Goal: Complete application form: Complete application form

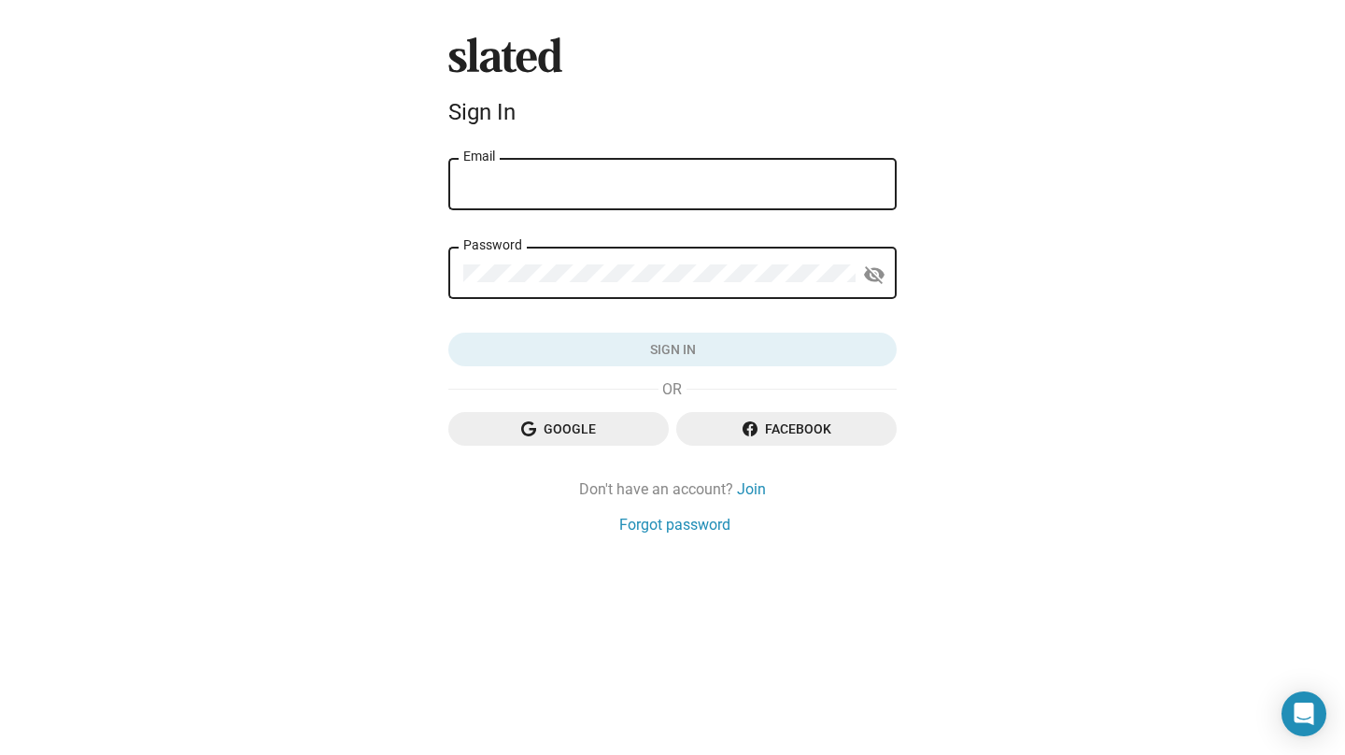
type input "[EMAIL_ADDRESS][DOMAIN_NAME]"
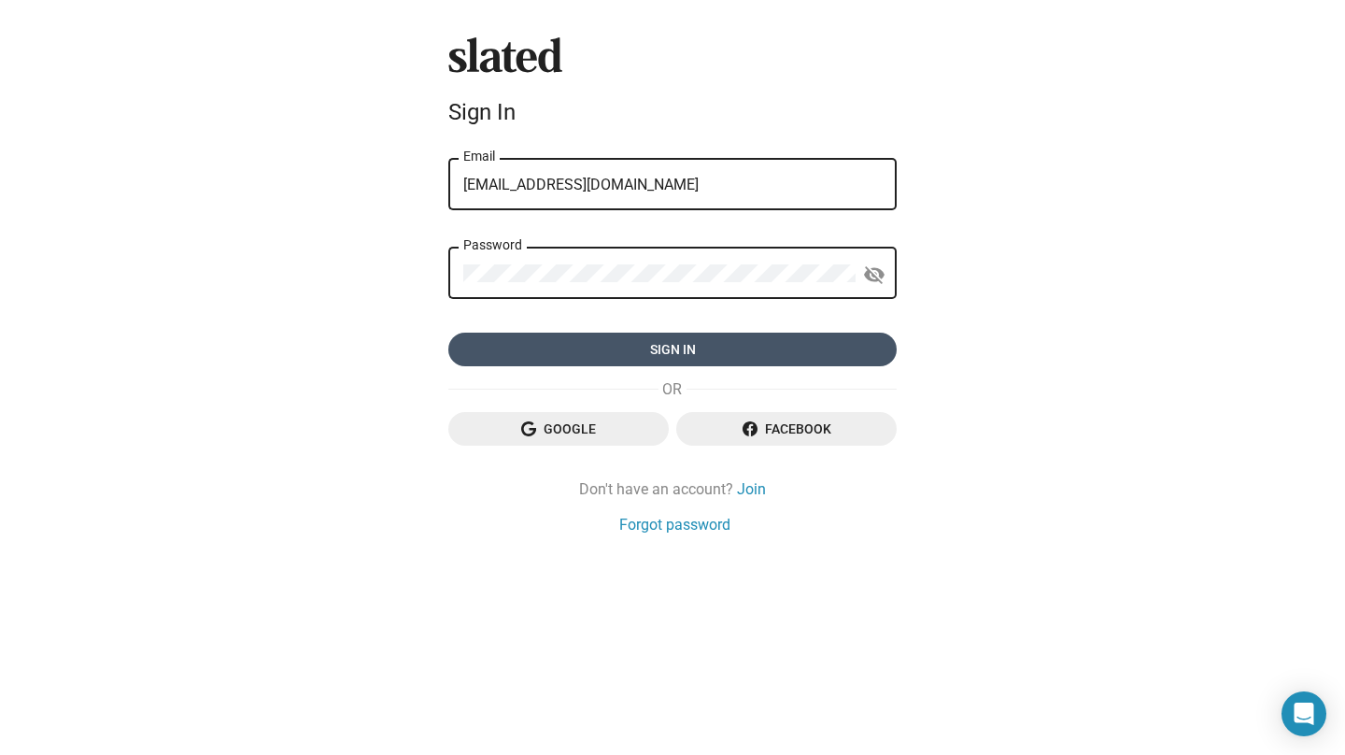
click at [667, 351] on span "Sign in" at bounding box center [672, 349] width 418 height 34
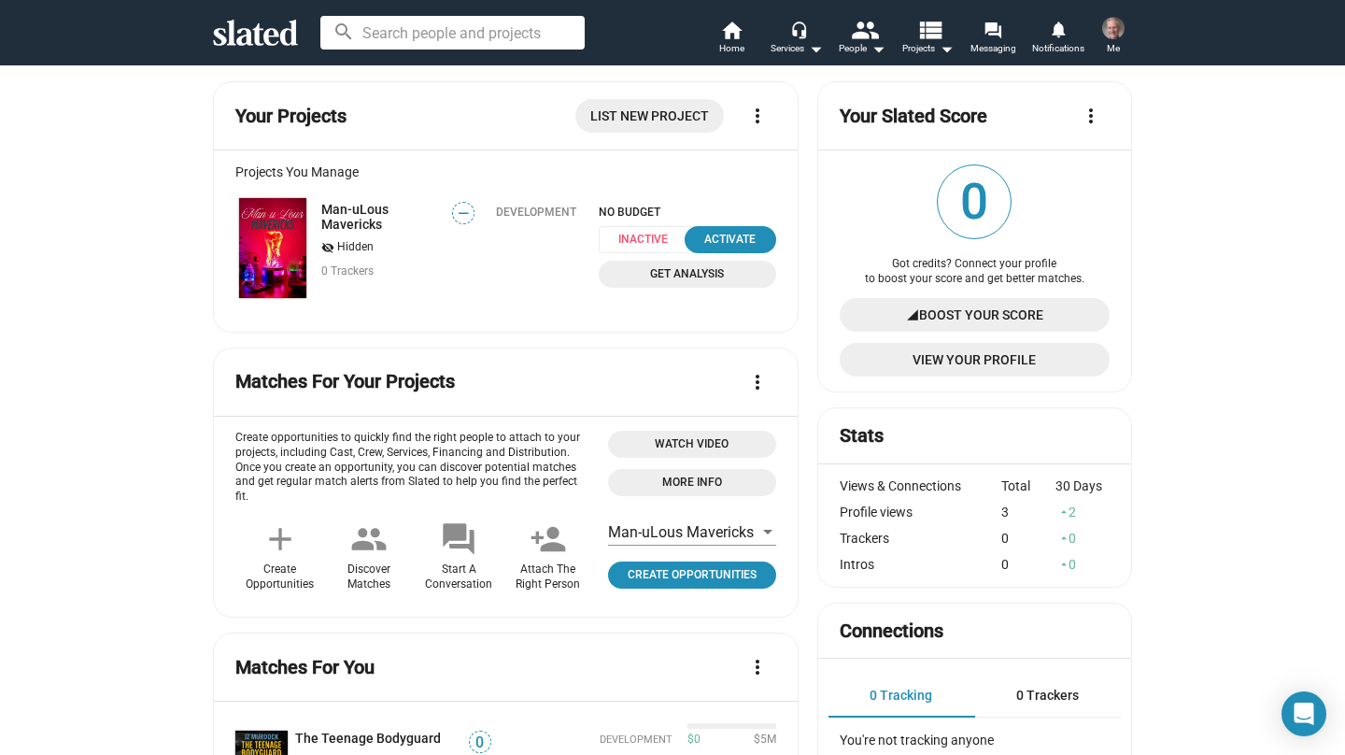
scroll to position [134, 0]
click at [530, 240] on div "Development" at bounding box center [535, 253] width 123 height 96
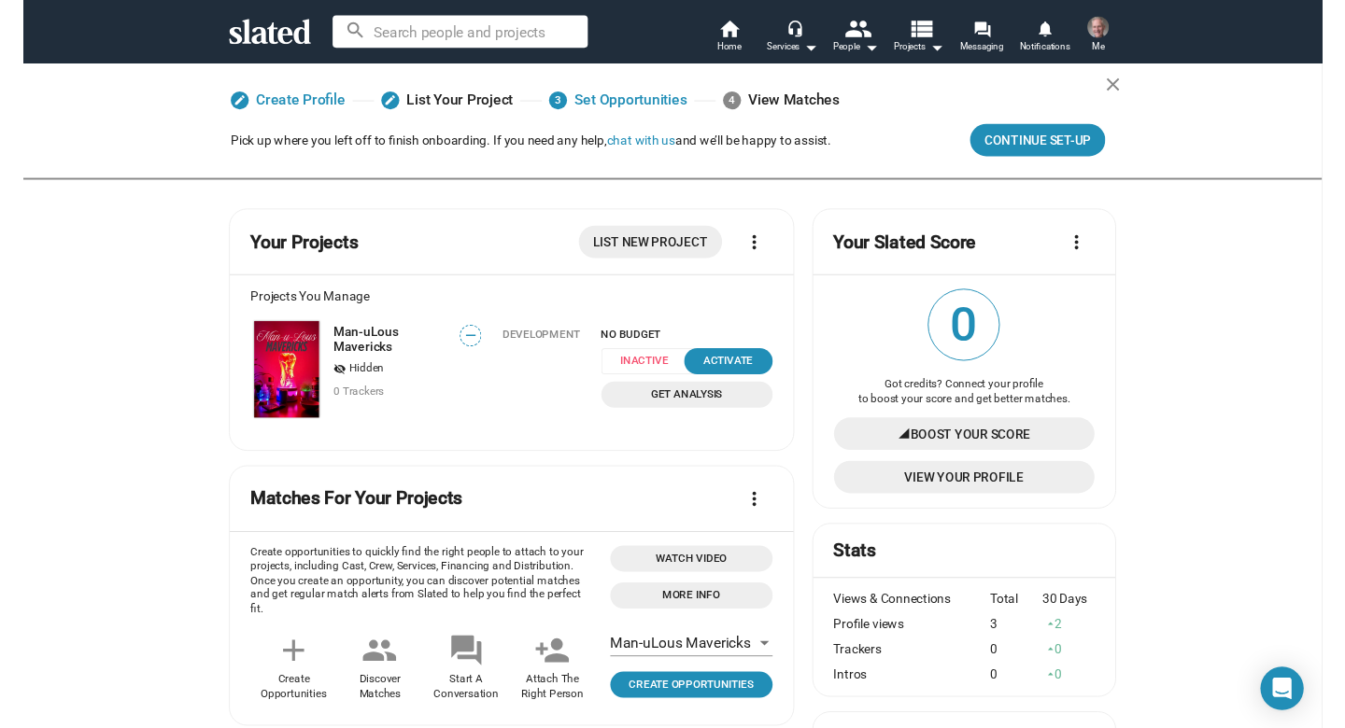
scroll to position [0, 0]
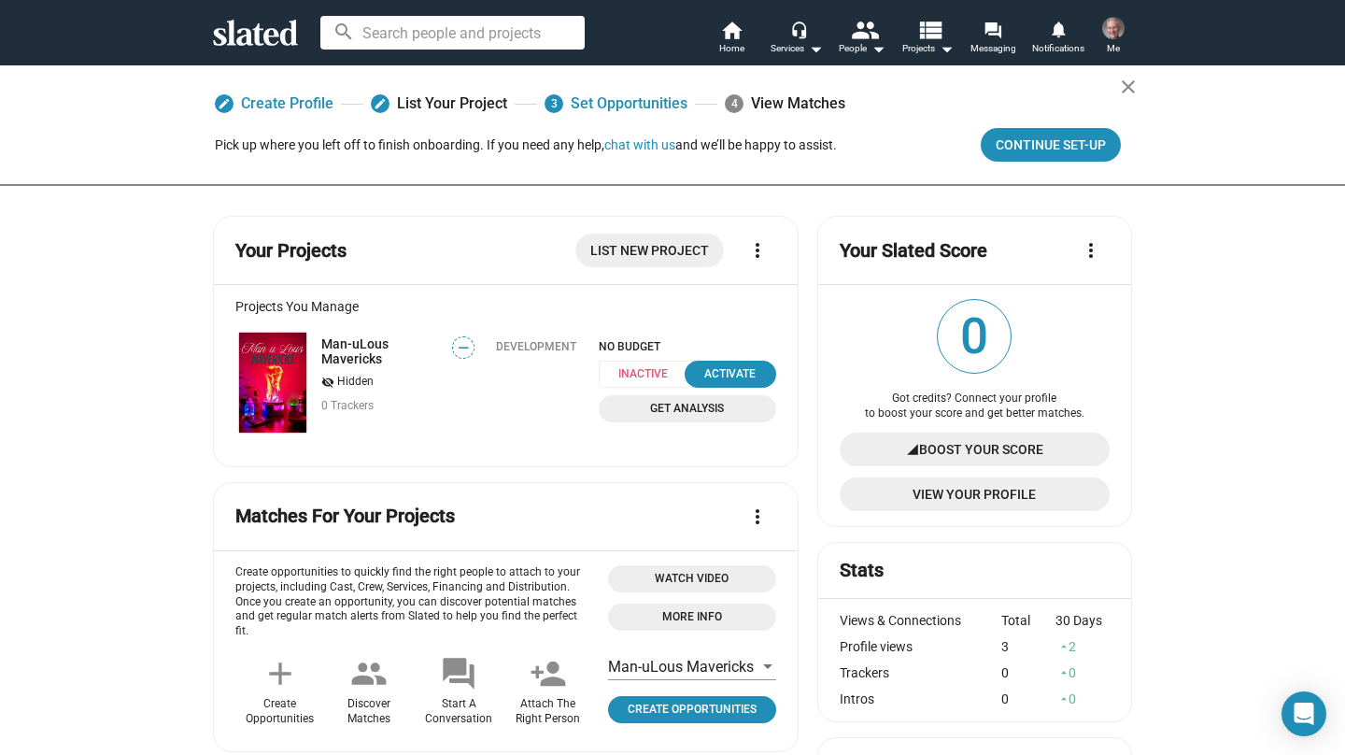
click at [1110, 33] on img at bounding box center [1113, 28] width 22 height 22
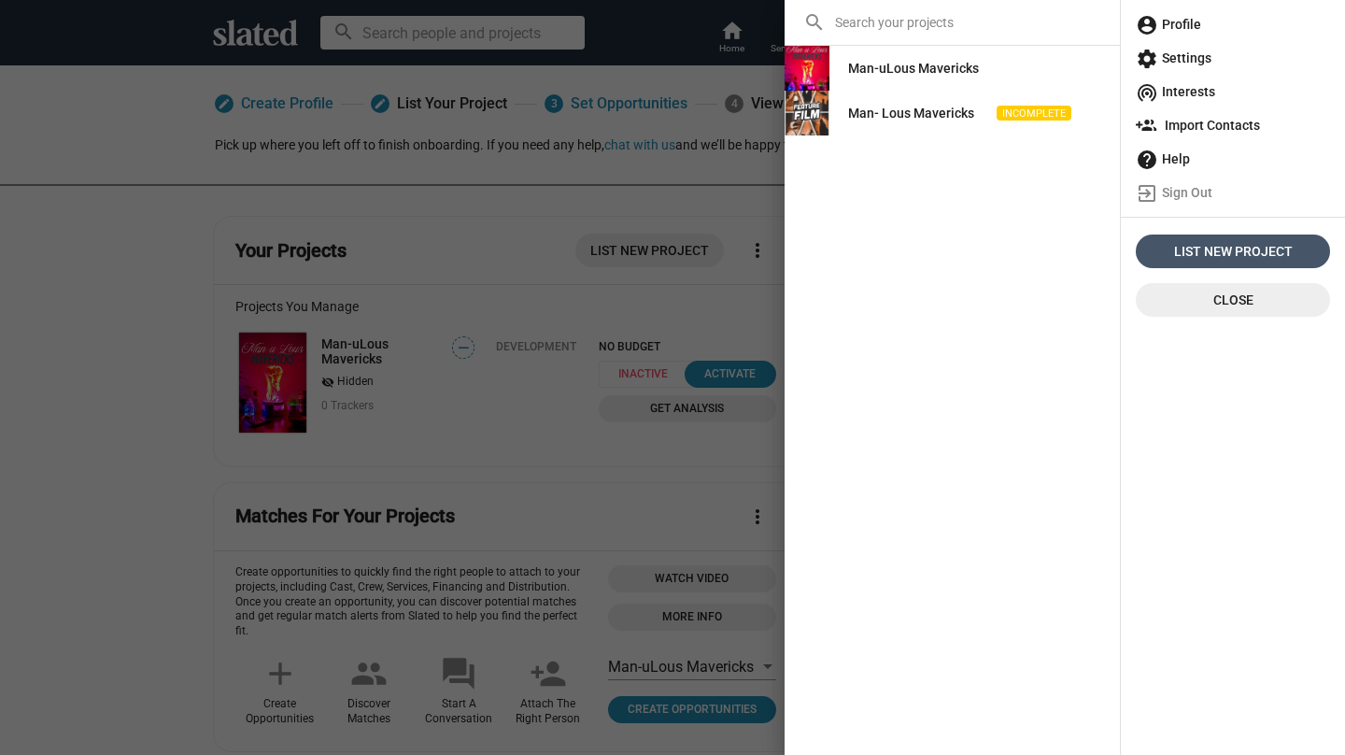
click at [1211, 248] on span "List New Project" at bounding box center [1232, 251] width 179 height 34
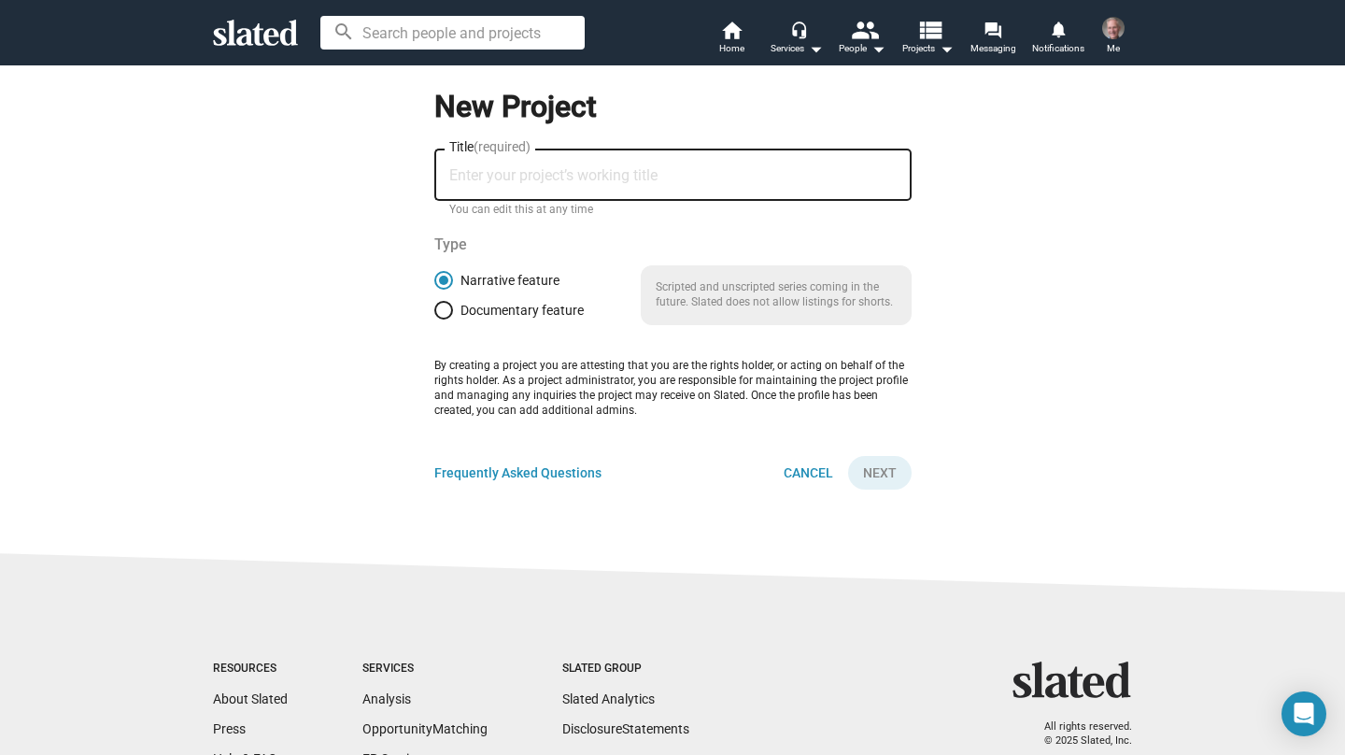
click at [472, 177] on input "Title (required)" at bounding box center [672, 175] width 447 height 17
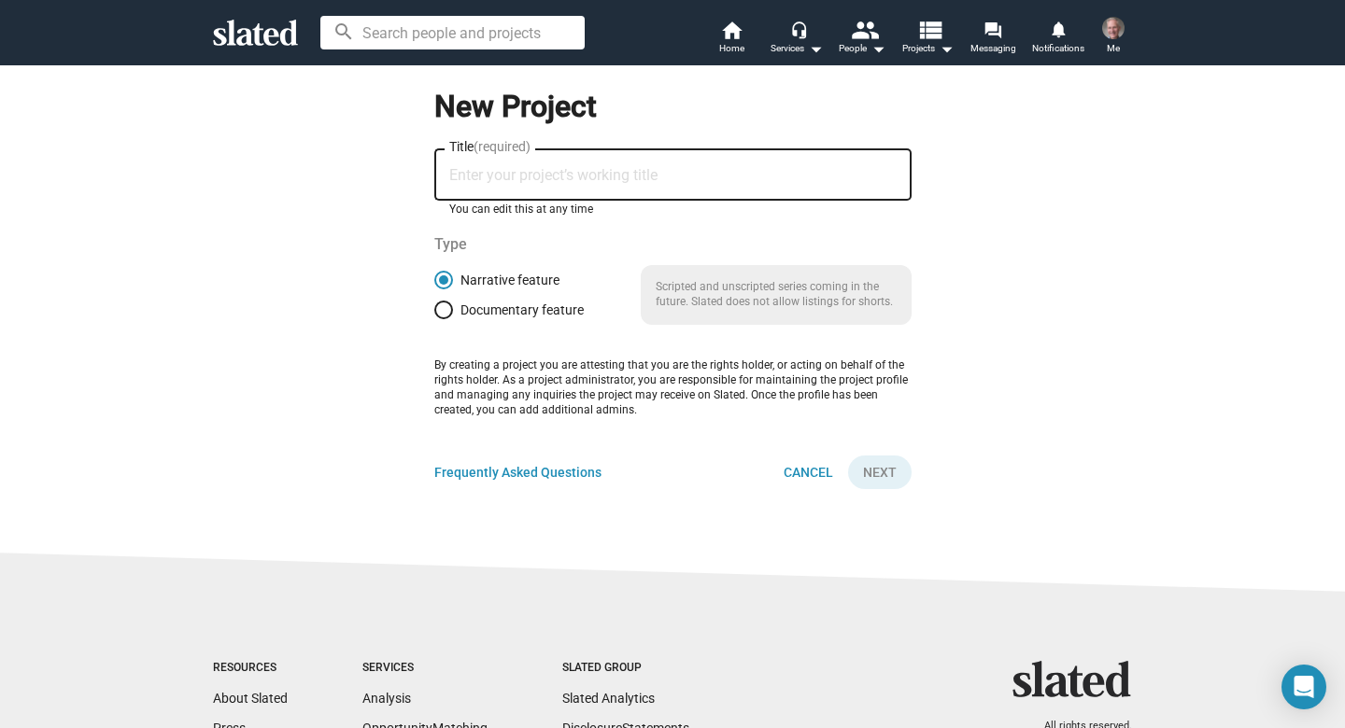
paste input "Y [PERSON_NAME]-The [PERSON_NAME]"
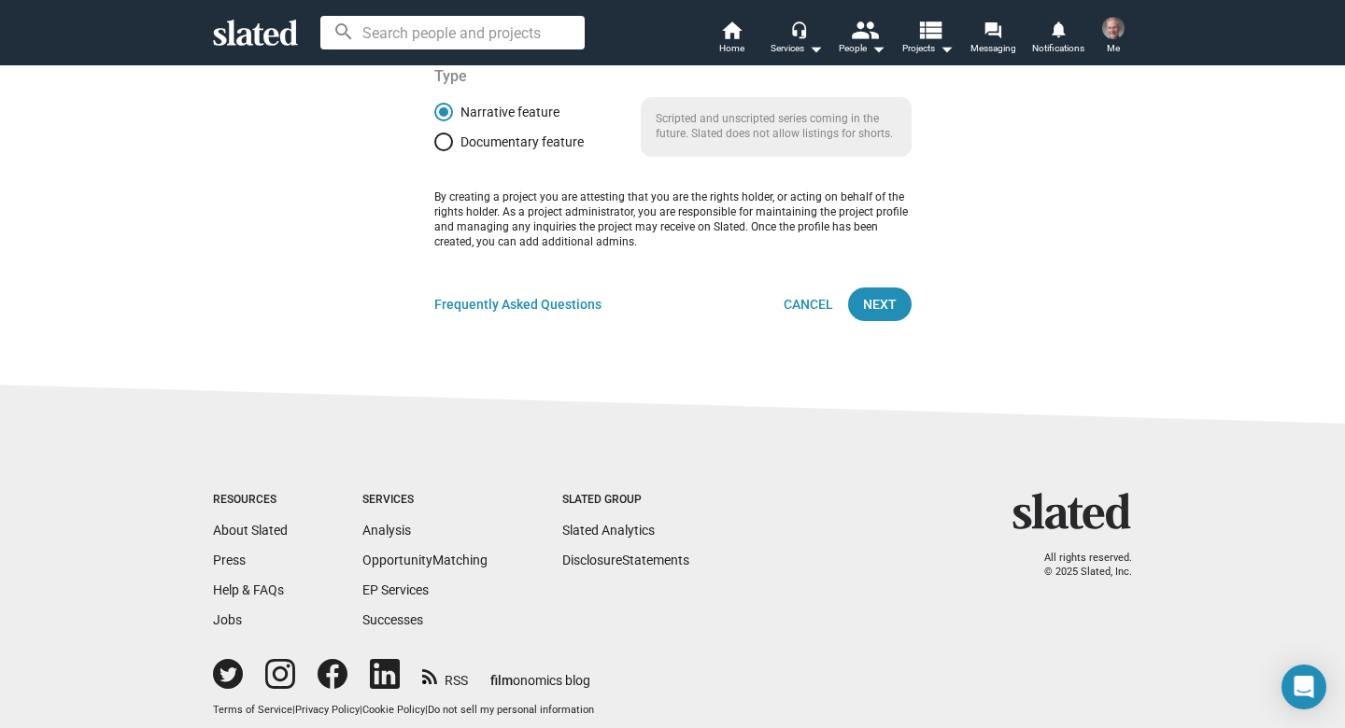
scroll to position [191, 0]
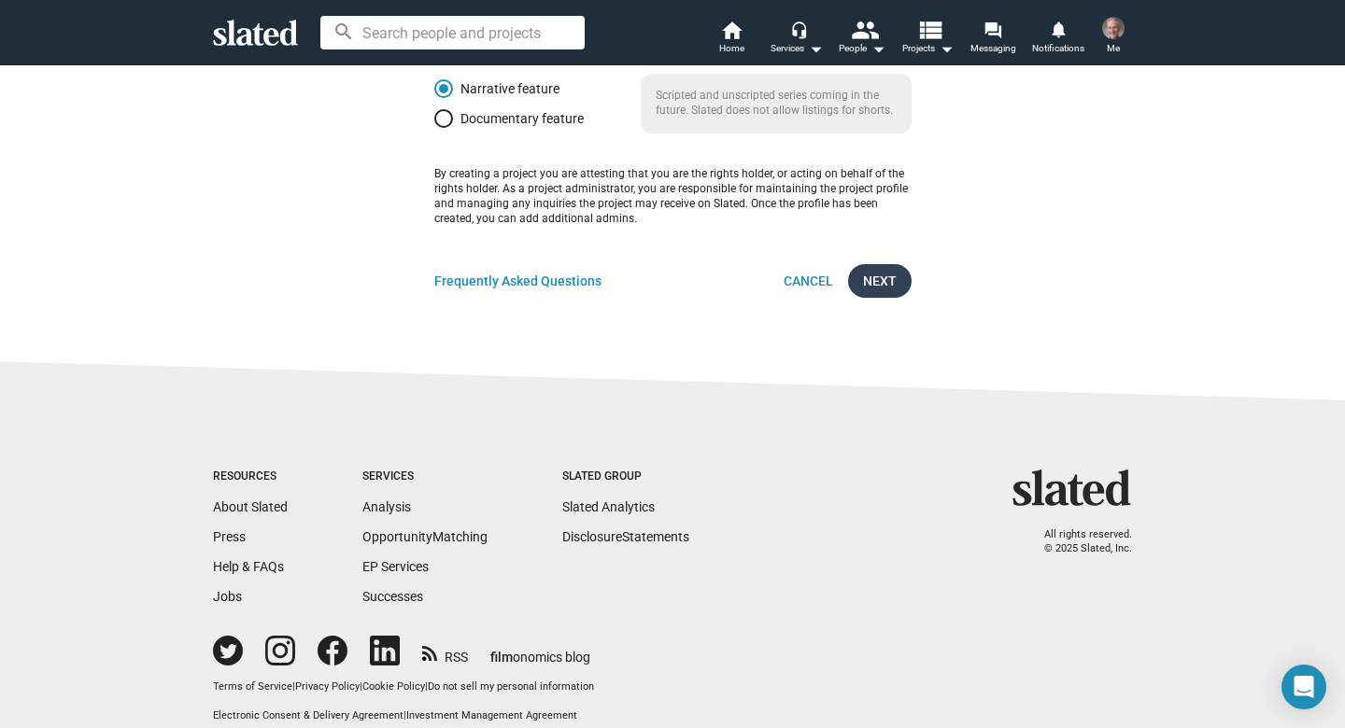
type input "Y [PERSON_NAME]-The [PERSON_NAME]"
click at [879, 276] on span "Next" at bounding box center [880, 281] width 34 height 34
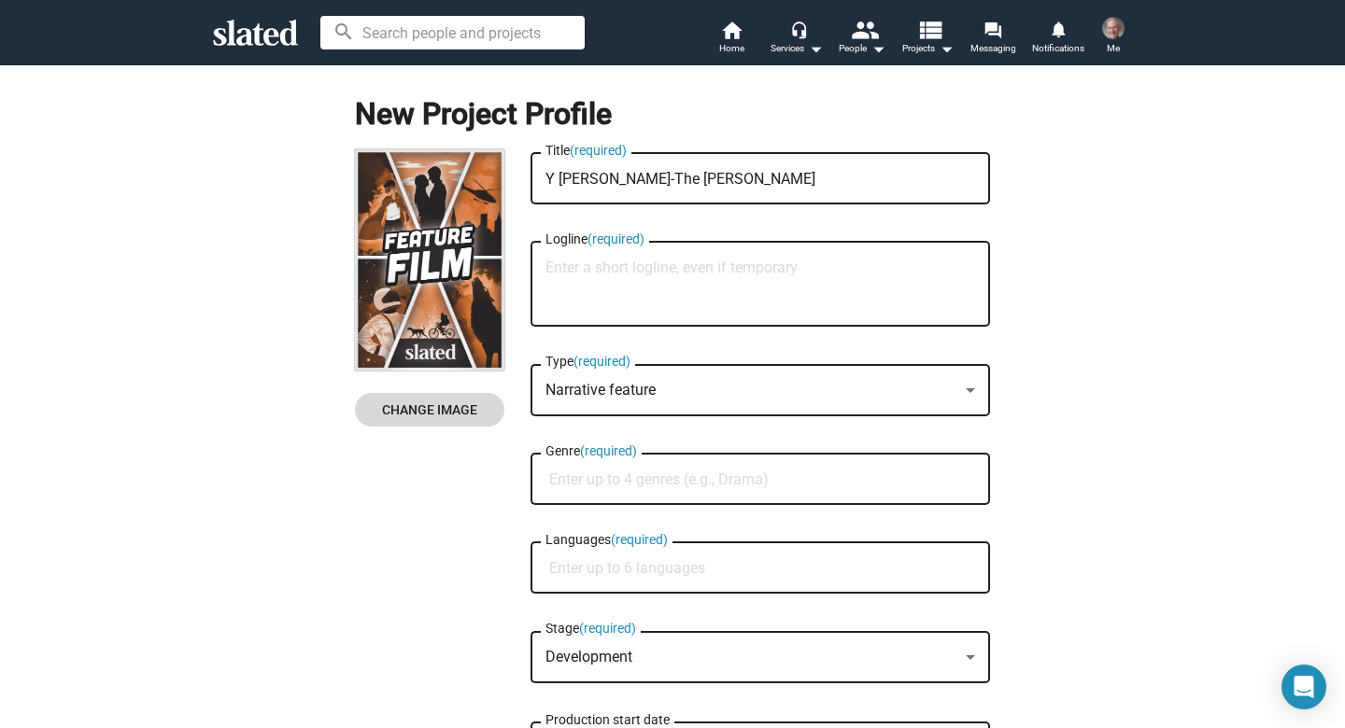
click at [436, 408] on span "Change Image" at bounding box center [430, 410] width 120 height 34
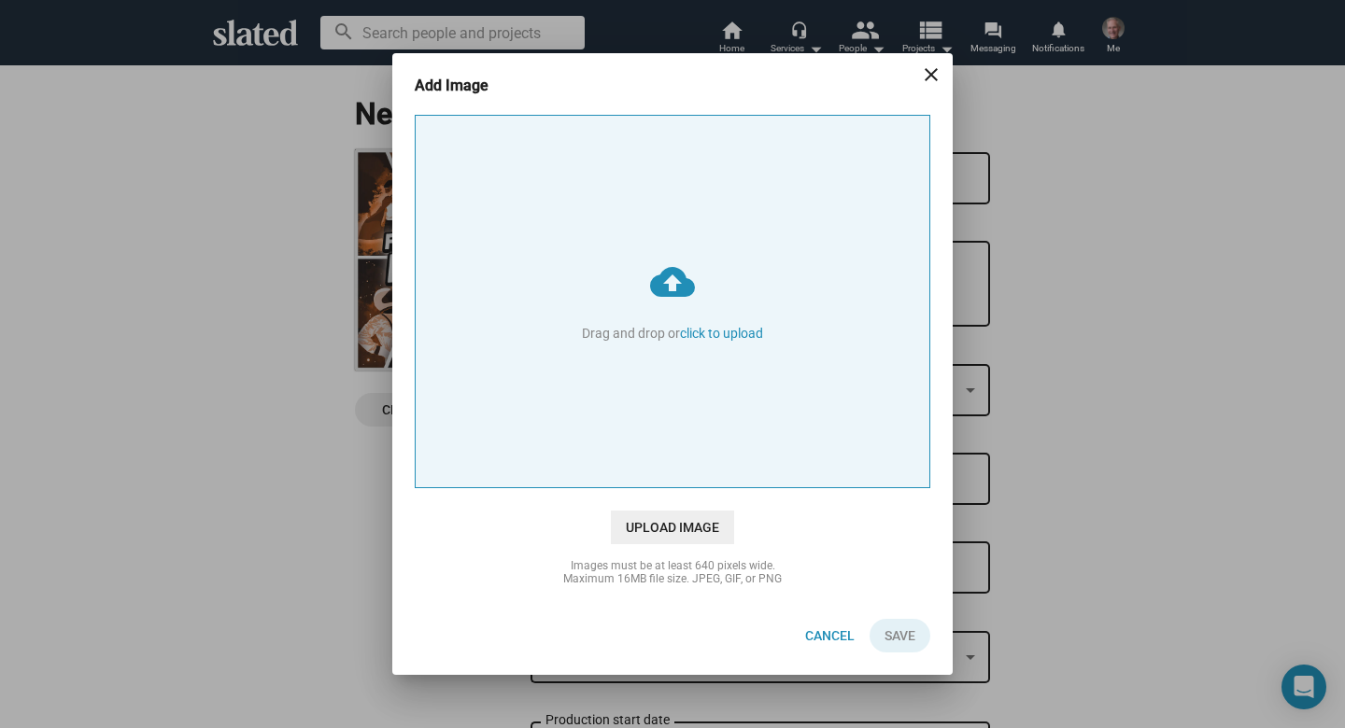
type input "C:\fakepath\file_00000000078461f48f8078ca39998ed3_resized.png"
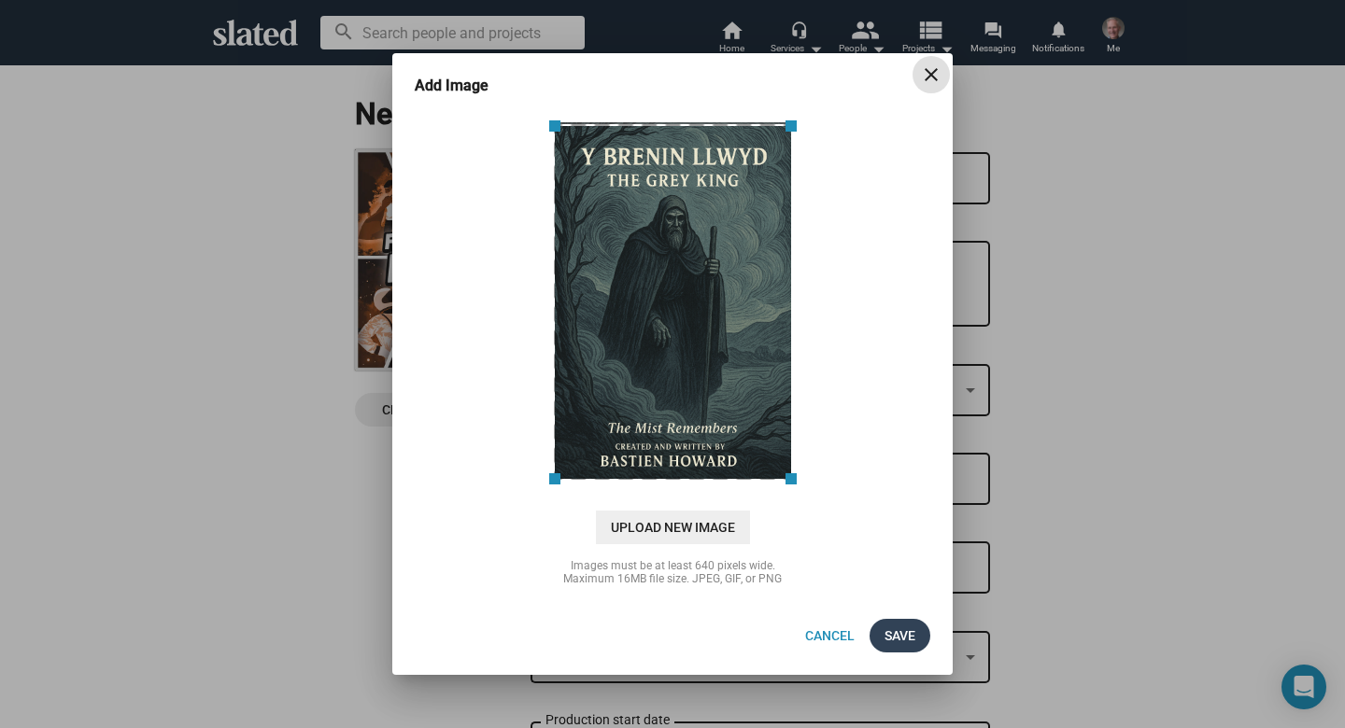
click at [901, 636] on span "Save" at bounding box center [899, 636] width 31 height 34
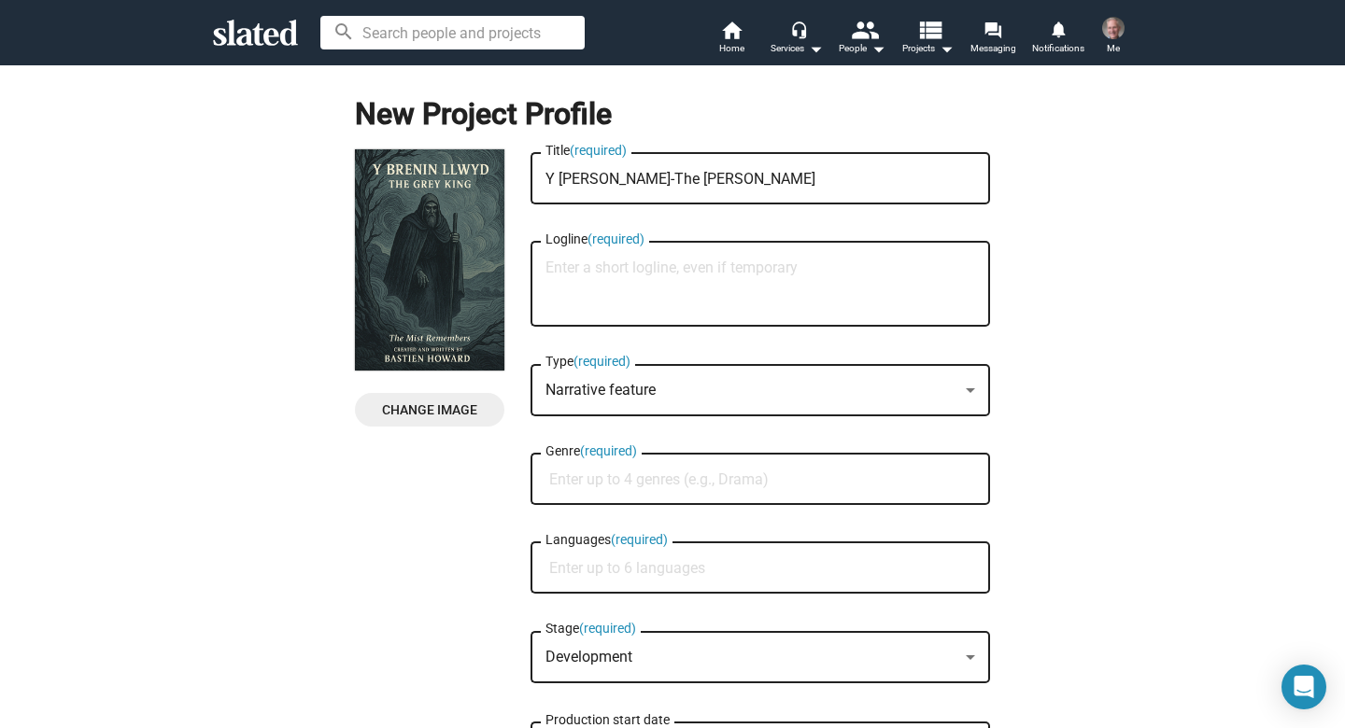
click at [872, 280] on textarea "Logline (required)" at bounding box center [760, 285] width 430 height 50
click at [595, 279] on textarea "Logline (required)" at bounding box center [760, 285] width 430 height 50
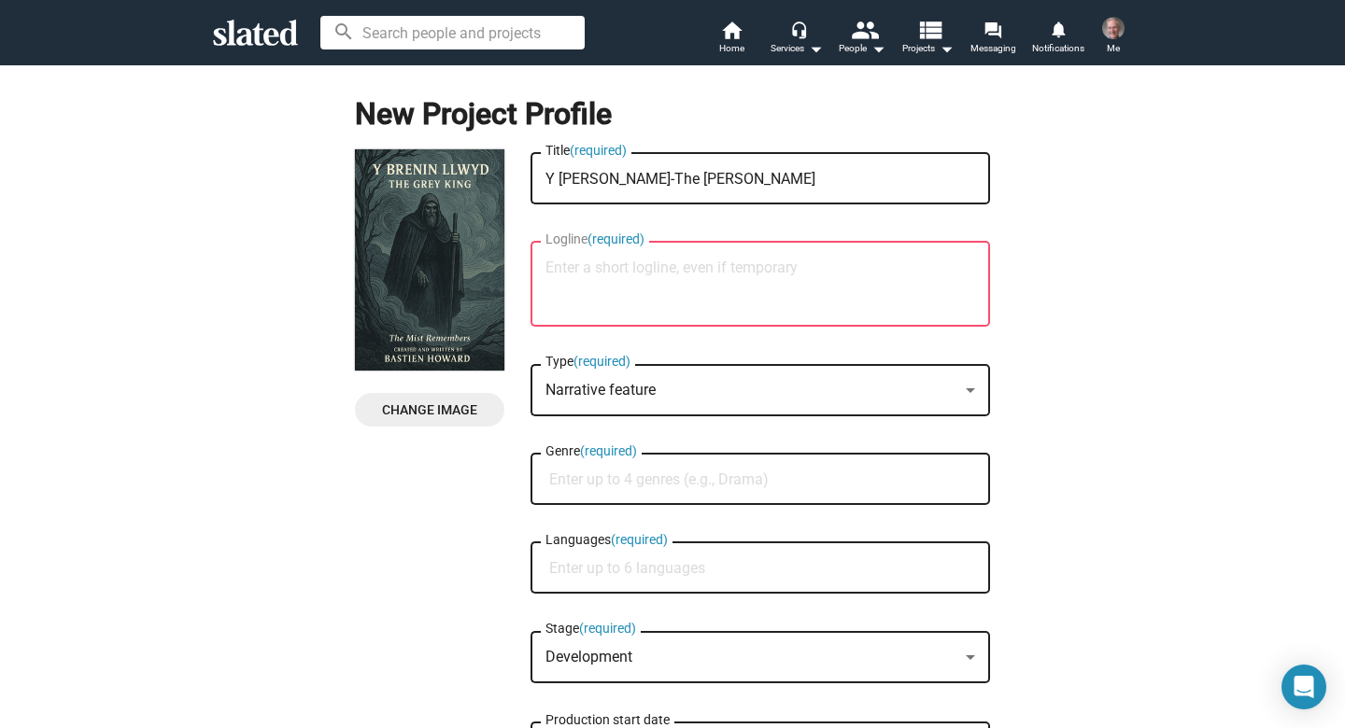
click at [591, 288] on textarea "Logline (required)" at bounding box center [760, 285] width 430 height 50
paste textarea "When a grieving mother and her young son return to a remote Welsh valley shroud…"
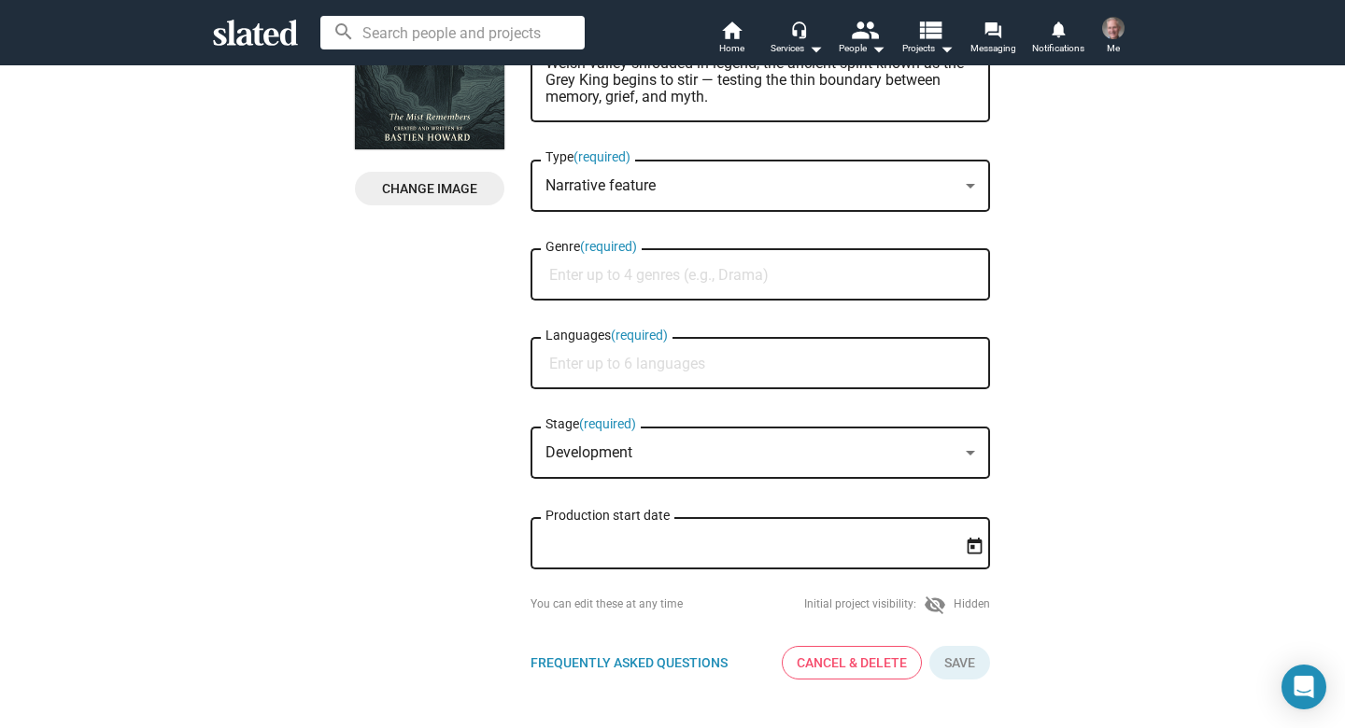
scroll to position [224, 0]
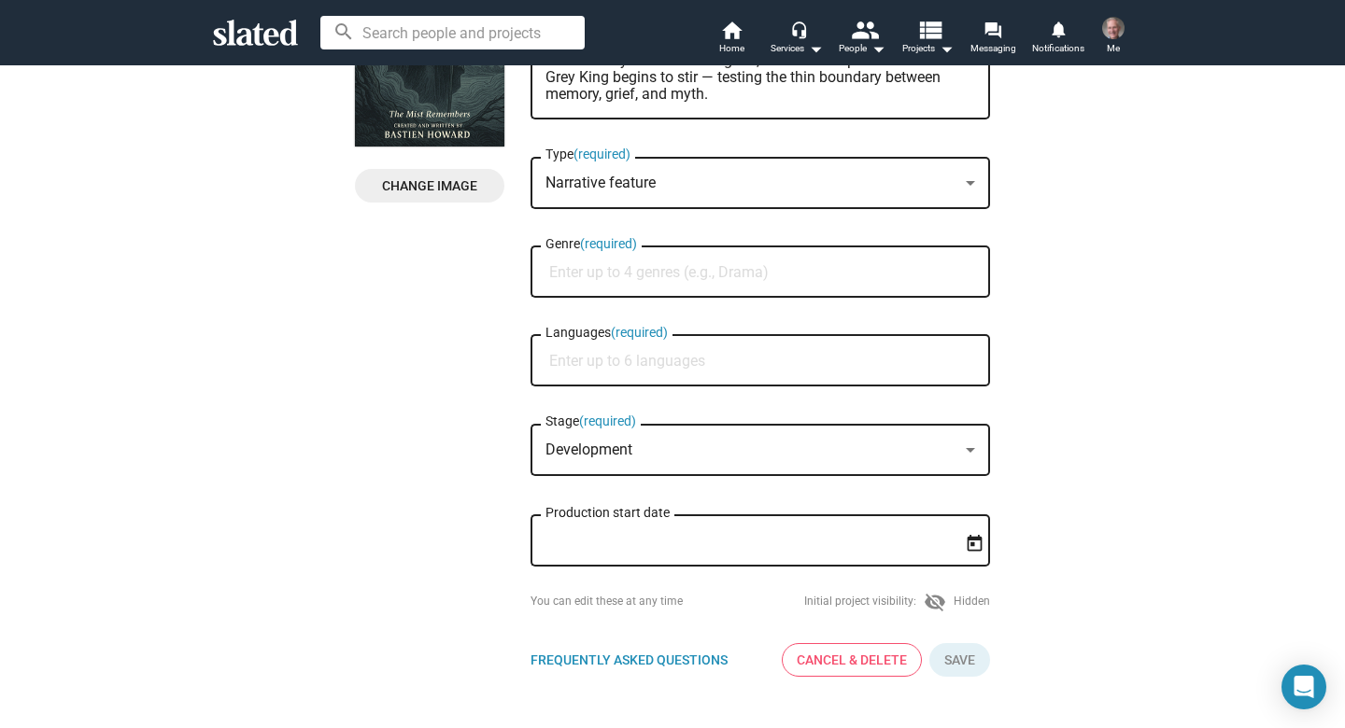
type textarea "When a grieving mother and her young son return to a remote Welsh valley shroud…"
click at [969, 184] on div at bounding box center [970, 183] width 9 height 5
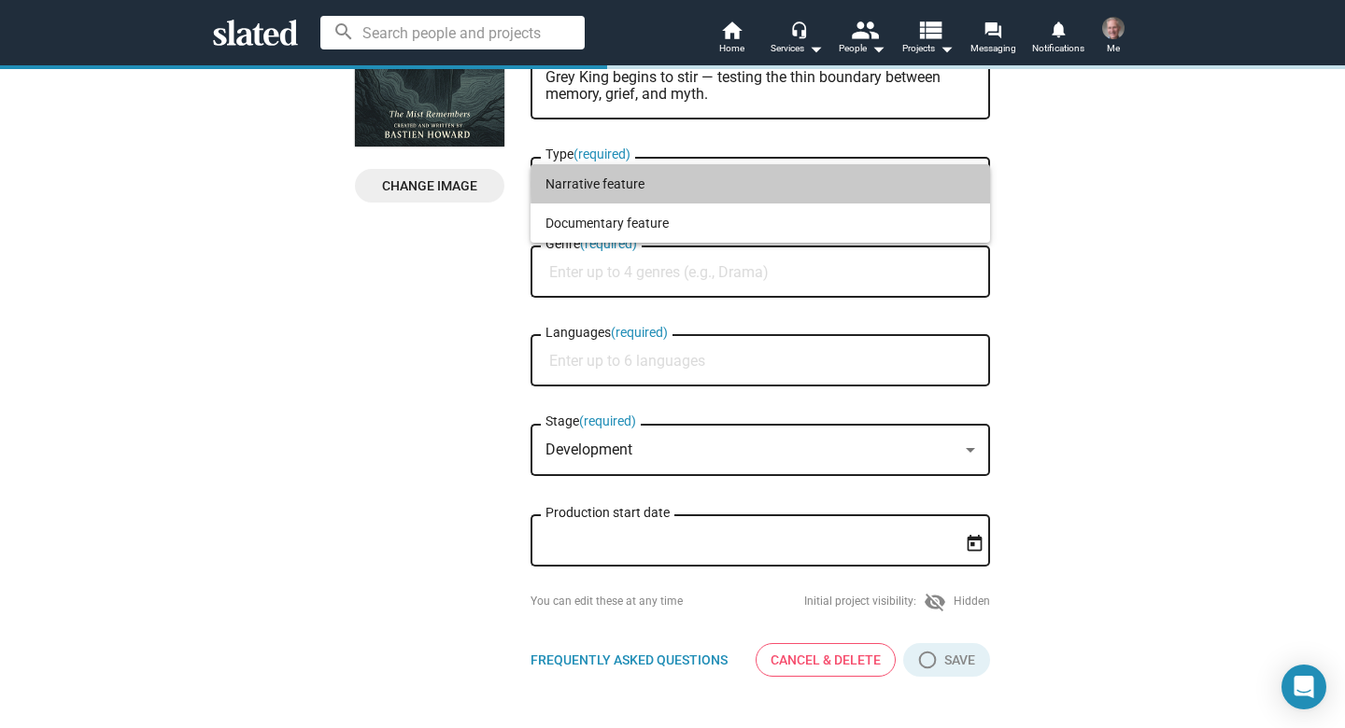
click at [969, 184] on span "Narrative feature" at bounding box center [760, 183] width 430 height 39
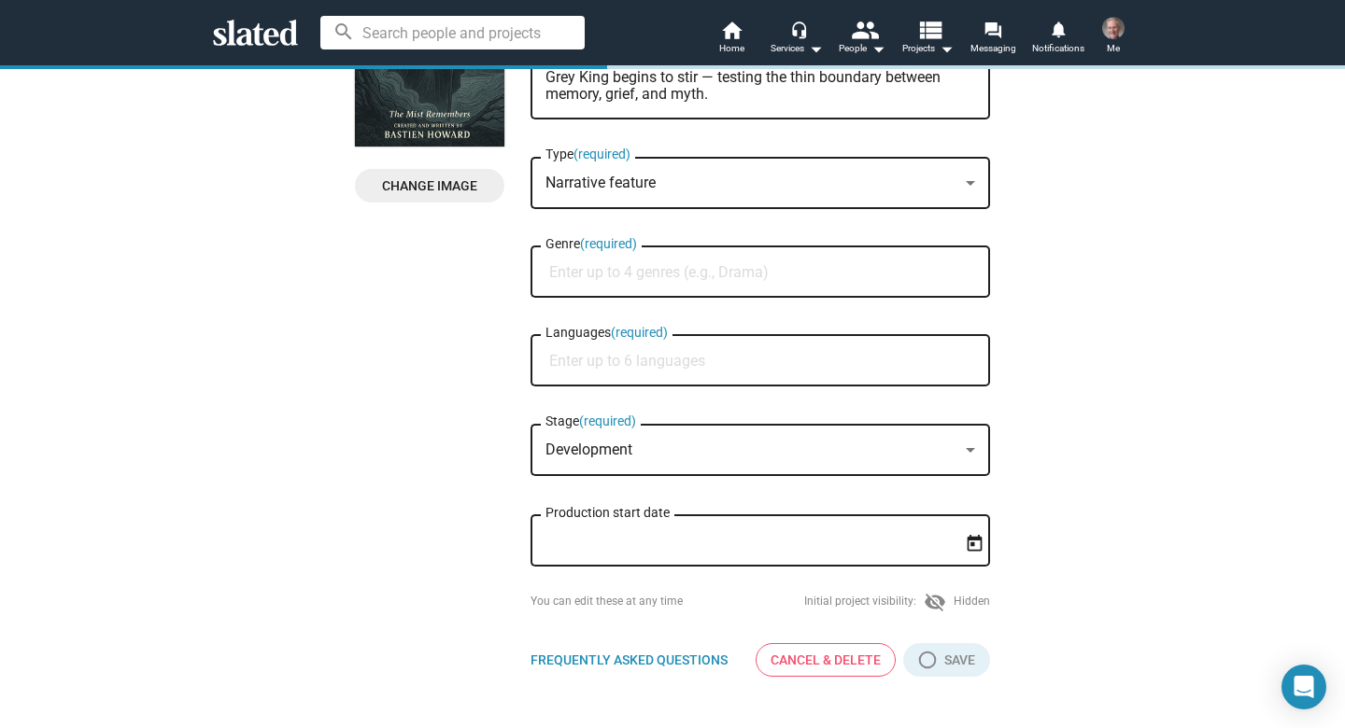
click at [572, 276] on input "Genre (required)" at bounding box center [764, 272] width 430 height 17
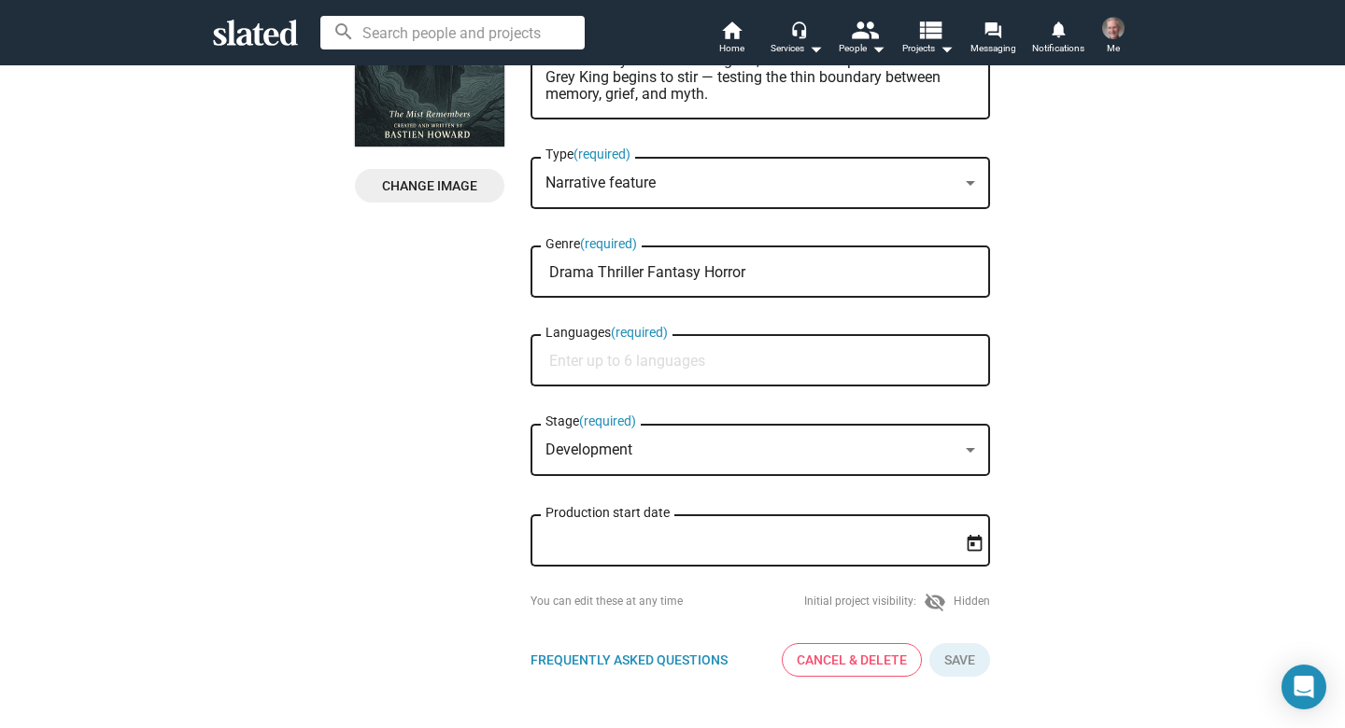
type input "Drama Thriller Fantasy Horror"
click at [664, 365] on input "Languages (required)" at bounding box center [764, 361] width 430 height 17
type input "English"
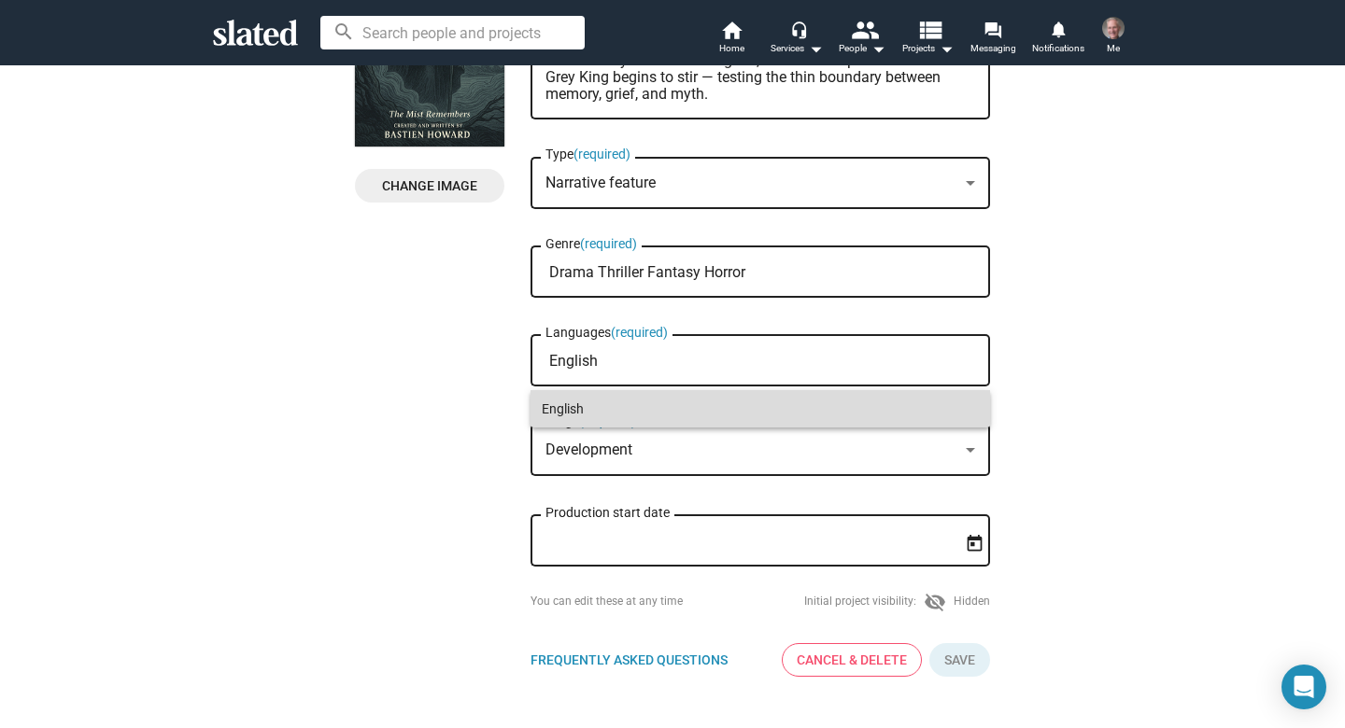
click at [572, 410] on span "English" at bounding box center [760, 408] width 437 height 37
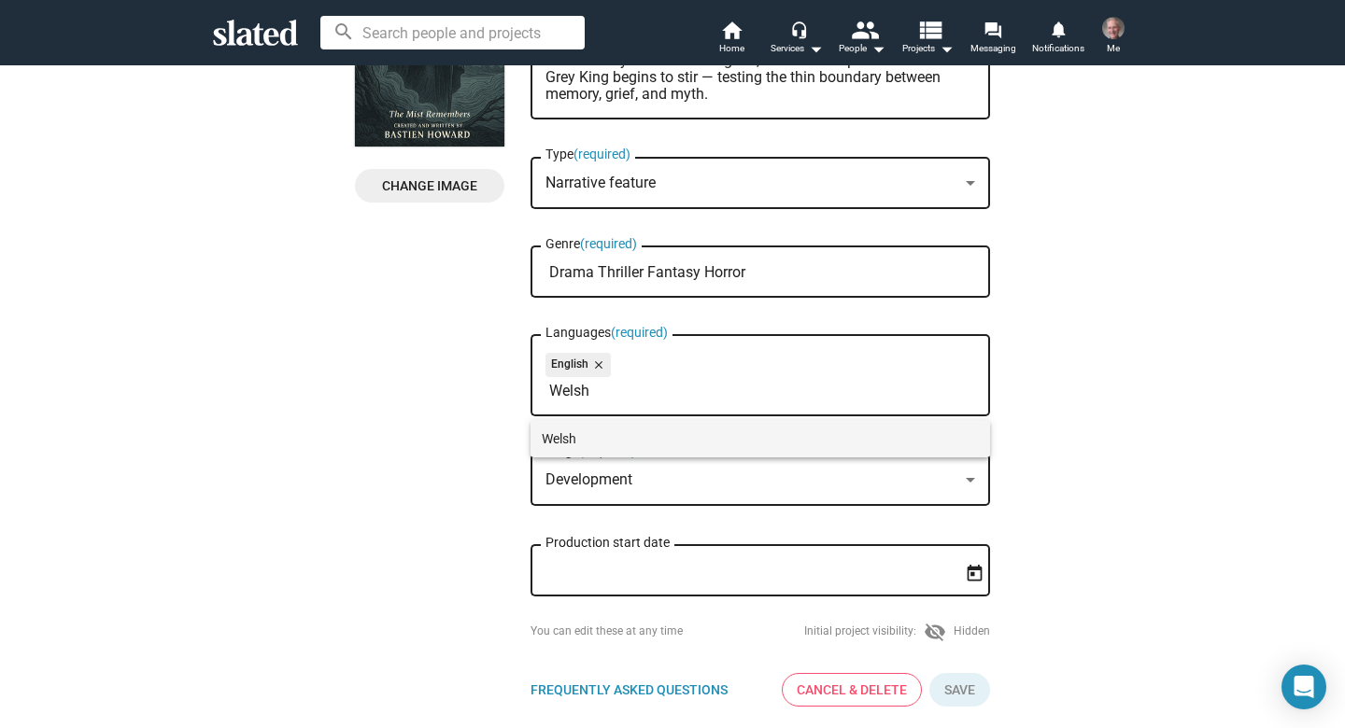
type input "Welsh"
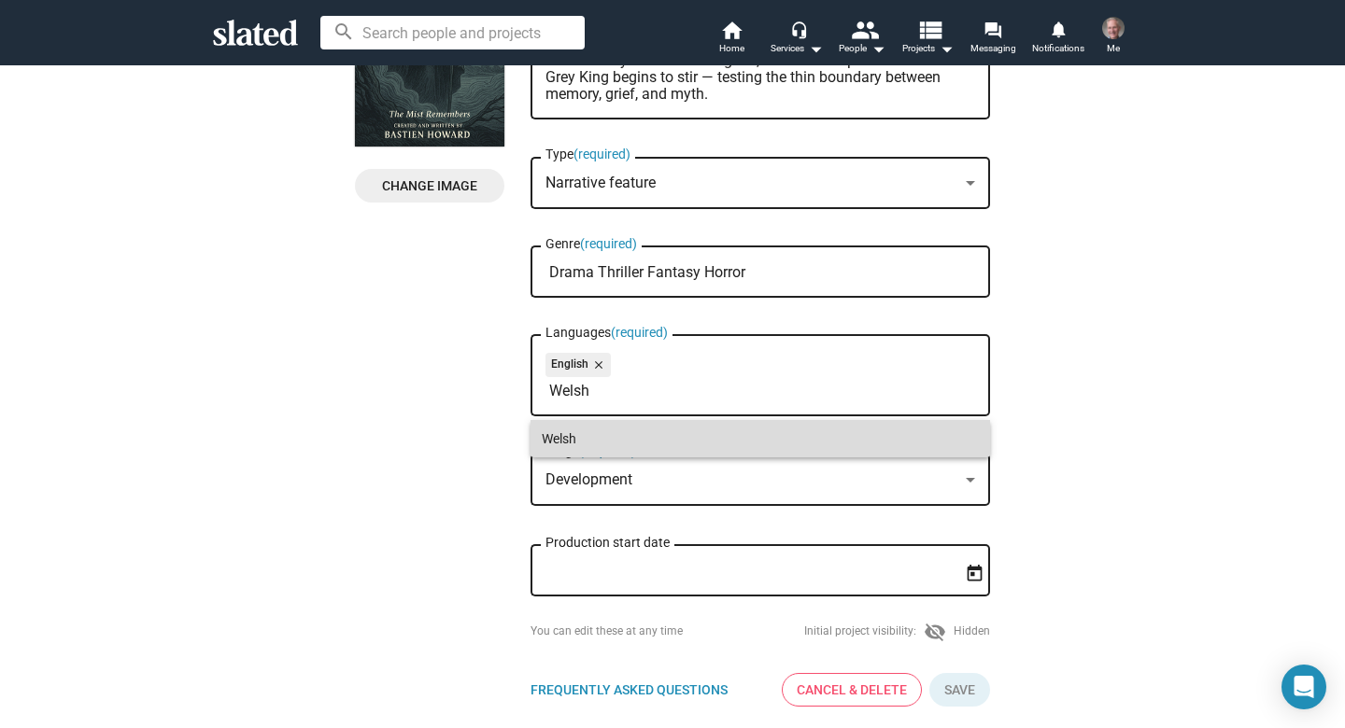
click at [564, 437] on span "Welsh" at bounding box center [760, 438] width 437 height 37
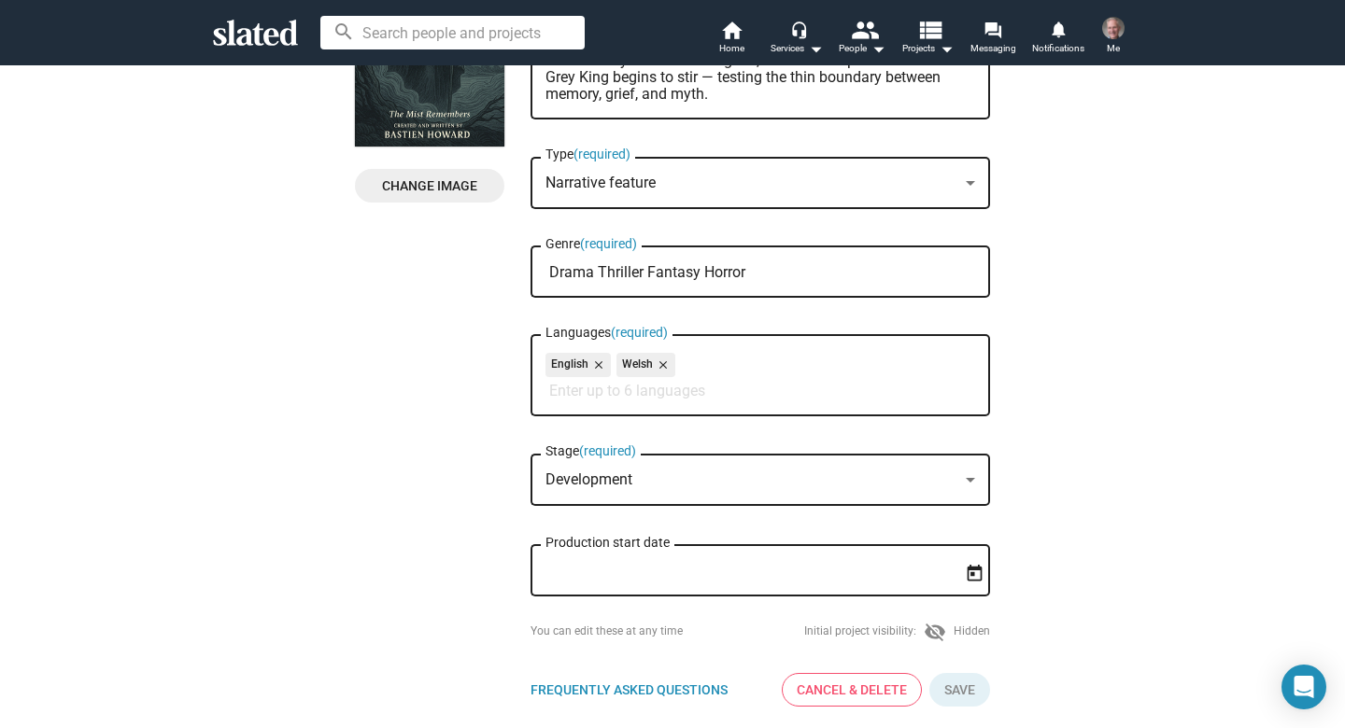
click at [971, 483] on div at bounding box center [970, 480] width 9 height 5
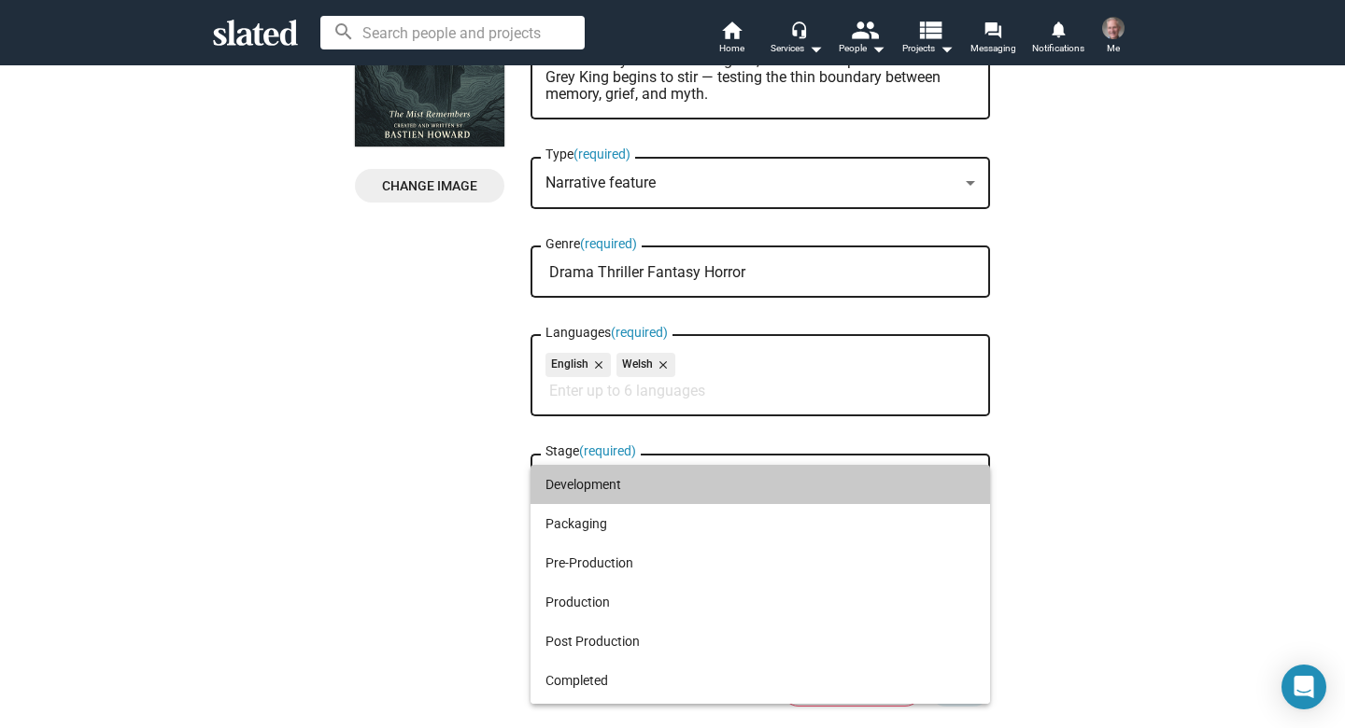
click at [888, 483] on span "Development" at bounding box center [760, 484] width 430 height 39
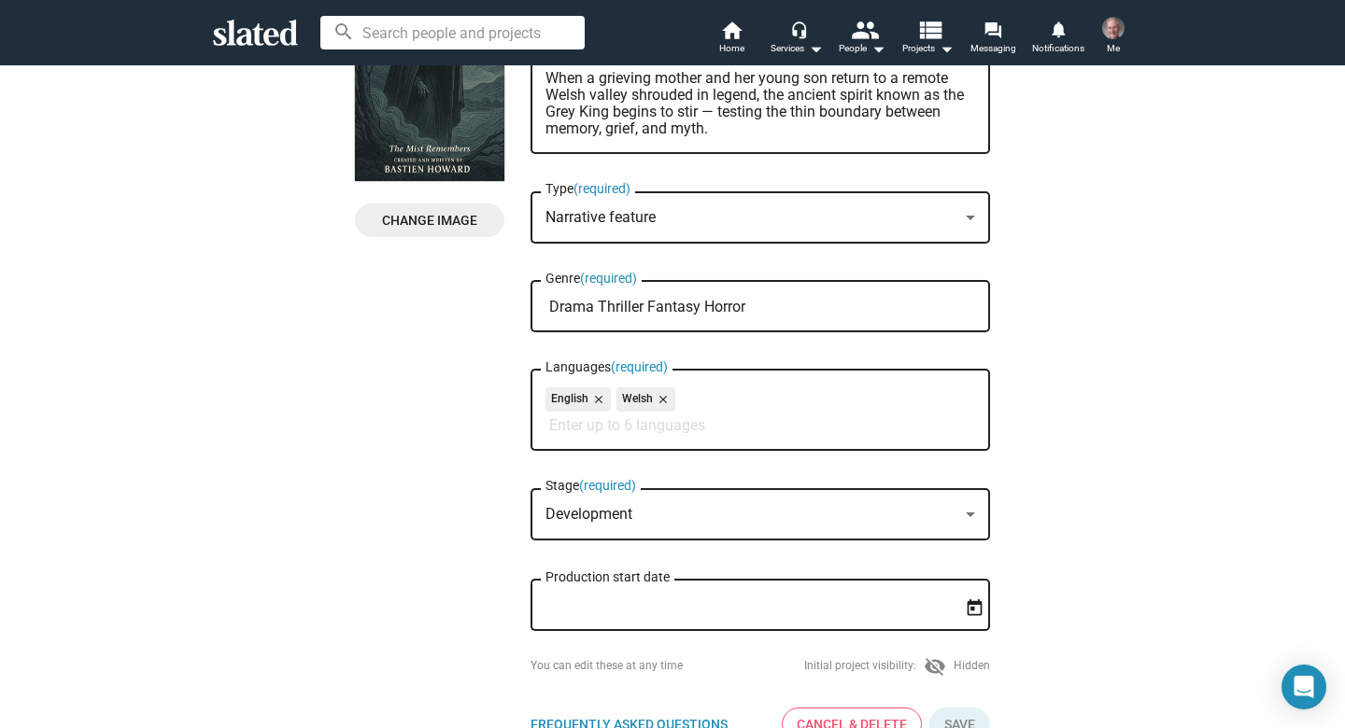
scroll to position [172, 0]
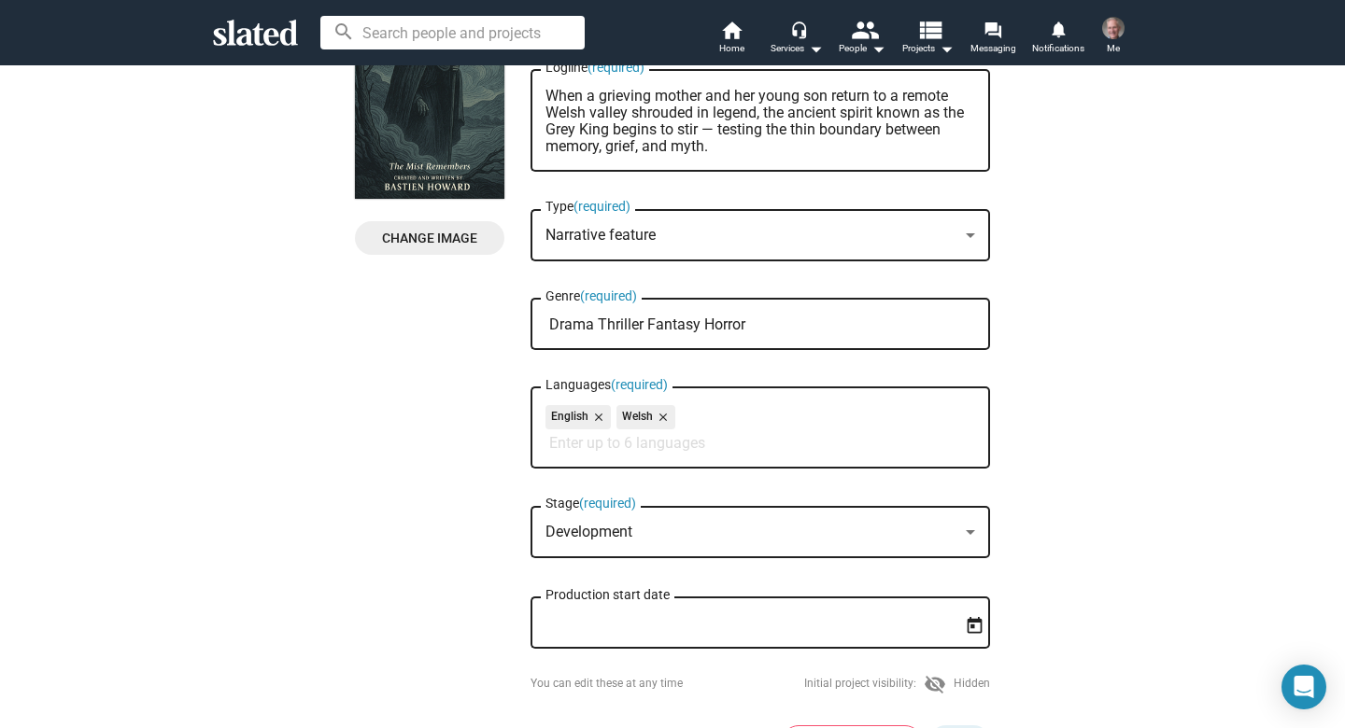
click at [817, 328] on input "Drama Thriller Fantasy Horror" at bounding box center [764, 325] width 430 height 17
click at [756, 332] on input "Drama Thriller Fantasy Horror" at bounding box center [764, 325] width 430 height 17
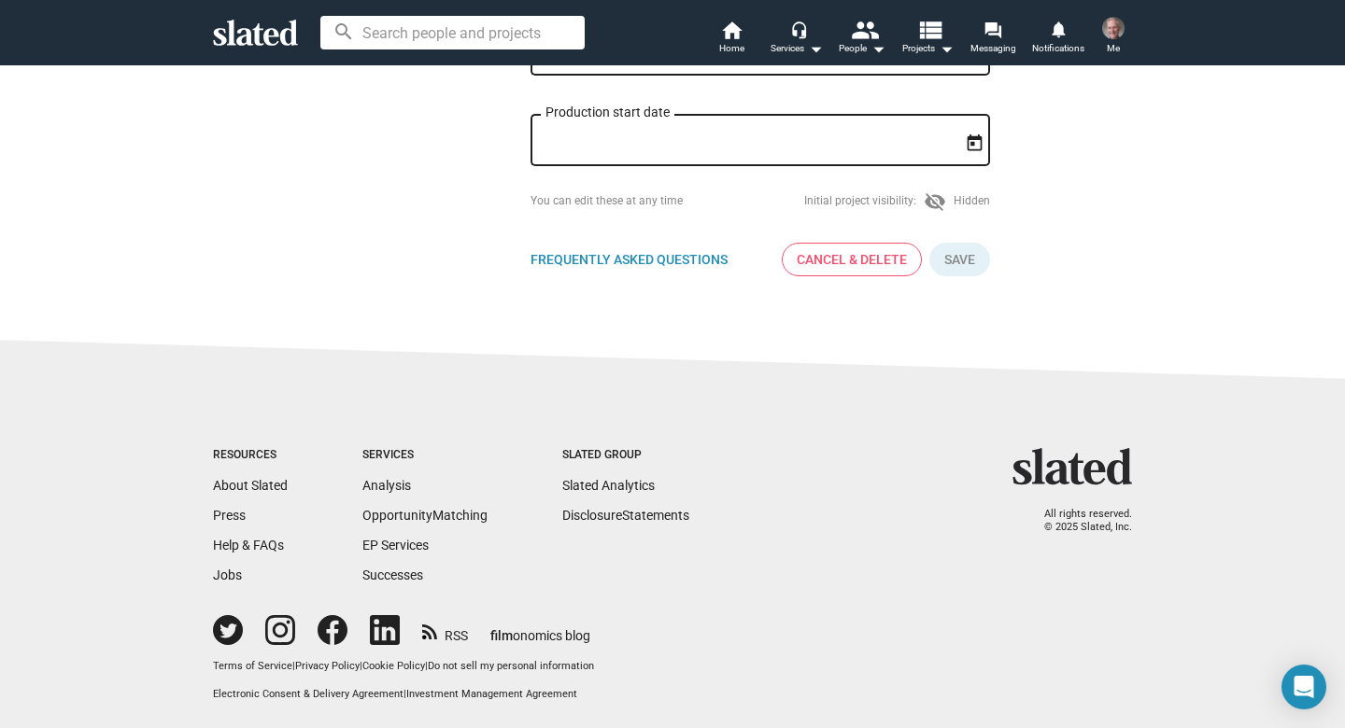
scroll to position [657, 0]
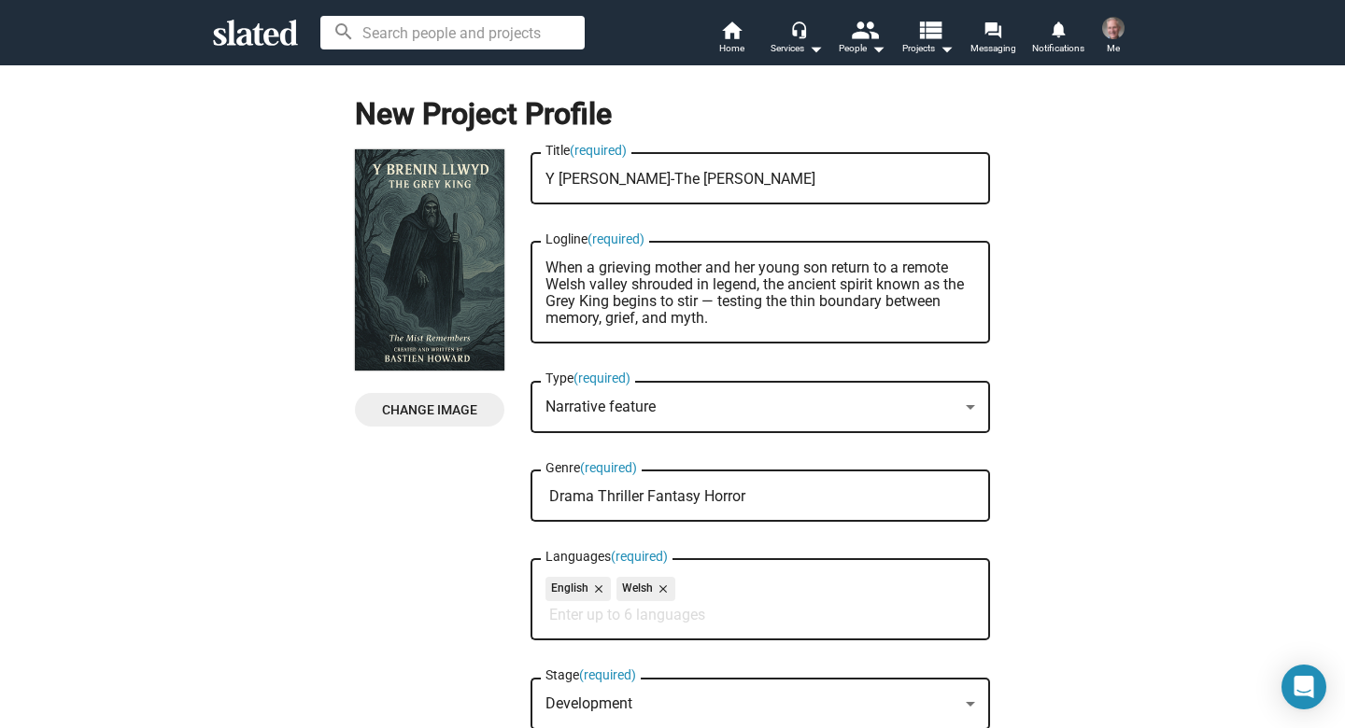
scroll to position [0, 0]
click at [768, 502] on input "Drama Thriller Fantasy Horror" at bounding box center [764, 496] width 430 height 17
drag, startPoint x: 594, startPoint y: 500, endPoint x: 594, endPoint y: 526, distance: 26.1
click at [594, 501] on input "Drama Thriller Fantasy Horror" at bounding box center [764, 496] width 430 height 17
click at [644, 500] on input "Drama, Thriller Fantasy Horror" at bounding box center [764, 496] width 430 height 17
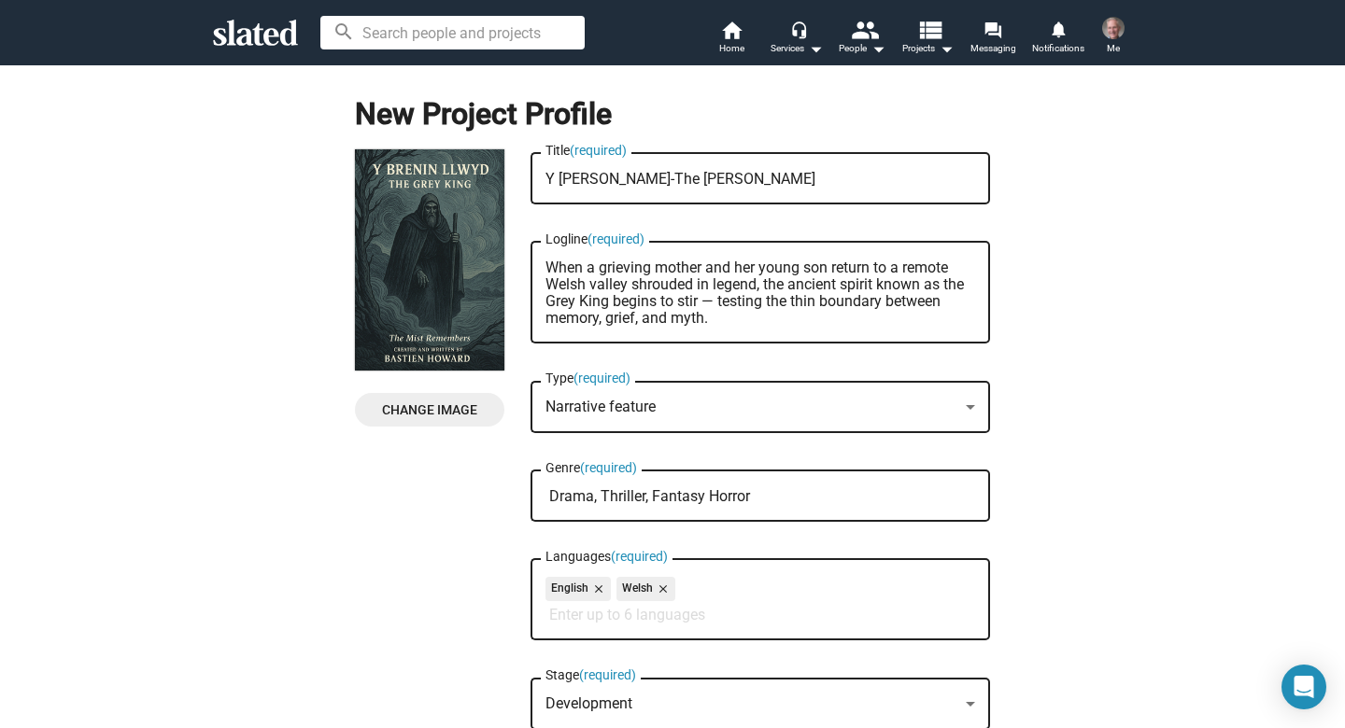
click at [702, 501] on input "Drama, Thriller, Fantasy Horror" at bounding box center [764, 496] width 430 height 17
click at [751, 501] on input "Drama, Thriller, Fantasy, Horror" at bounding box center [764, 496] width 430 height 17
click at [1063, 554] on div "New Project Profile Change Image Change Image Y [PERSON_NAME]-The [PERSON_NAME]…" at bounding box center [672, 505] width 1367 height 882
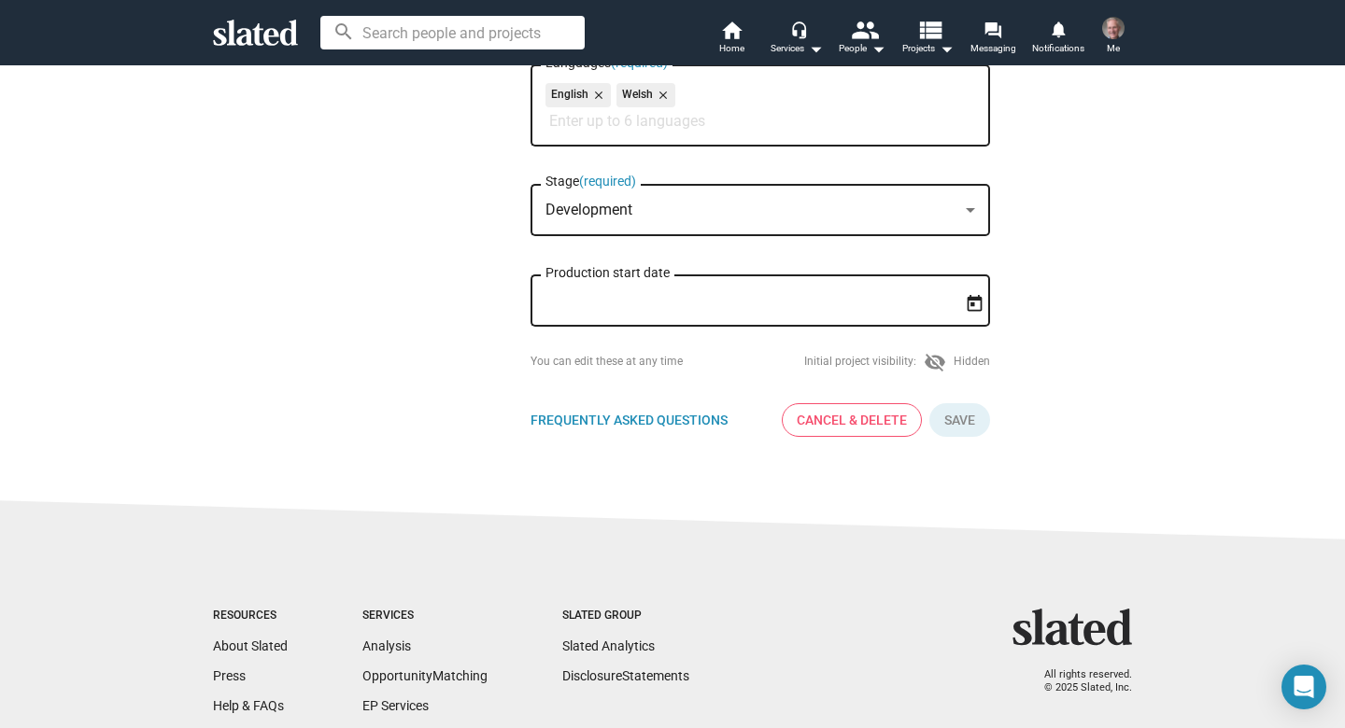
scroll to position [495, 0]
click at [1145, 339] on div "New Project Profile Change Image Change Image Y [PERSON_NAME]-The [PERSON_NAME]…" at bounding box center [672, 10] width 1367 height 882
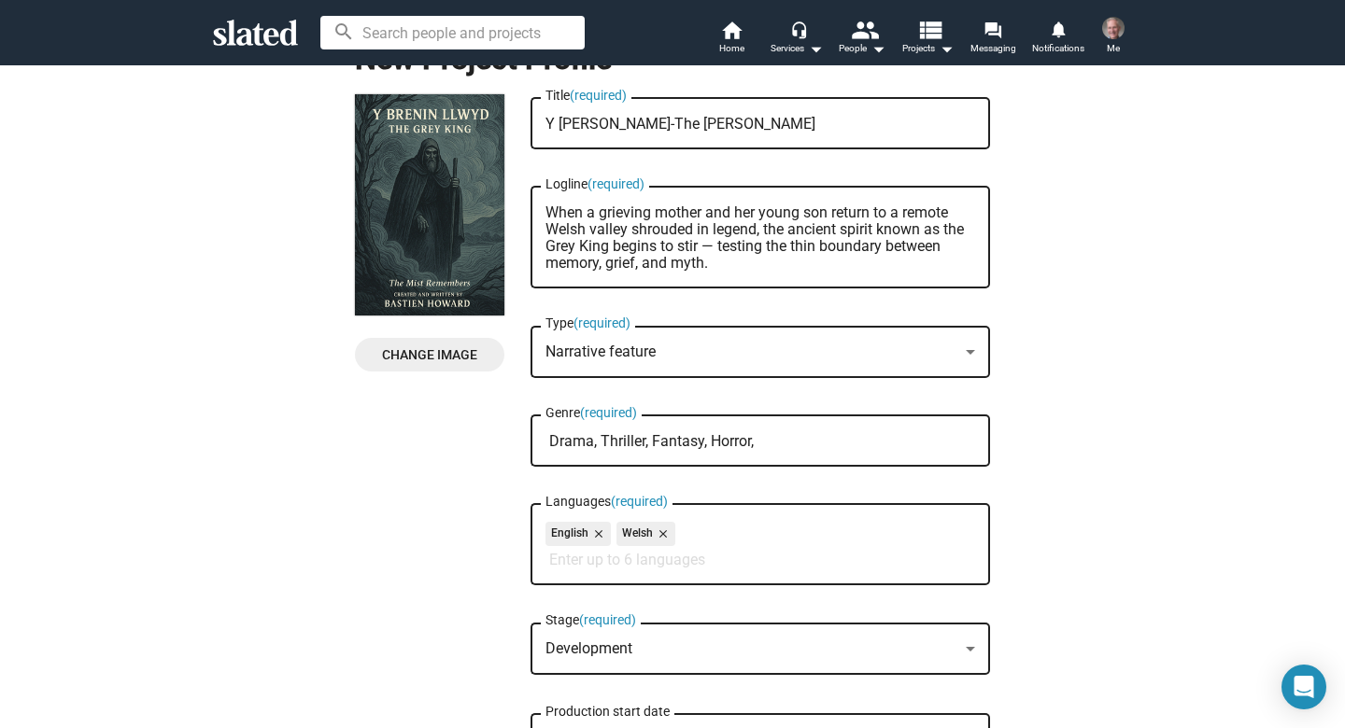
scroll to position [21, 0]
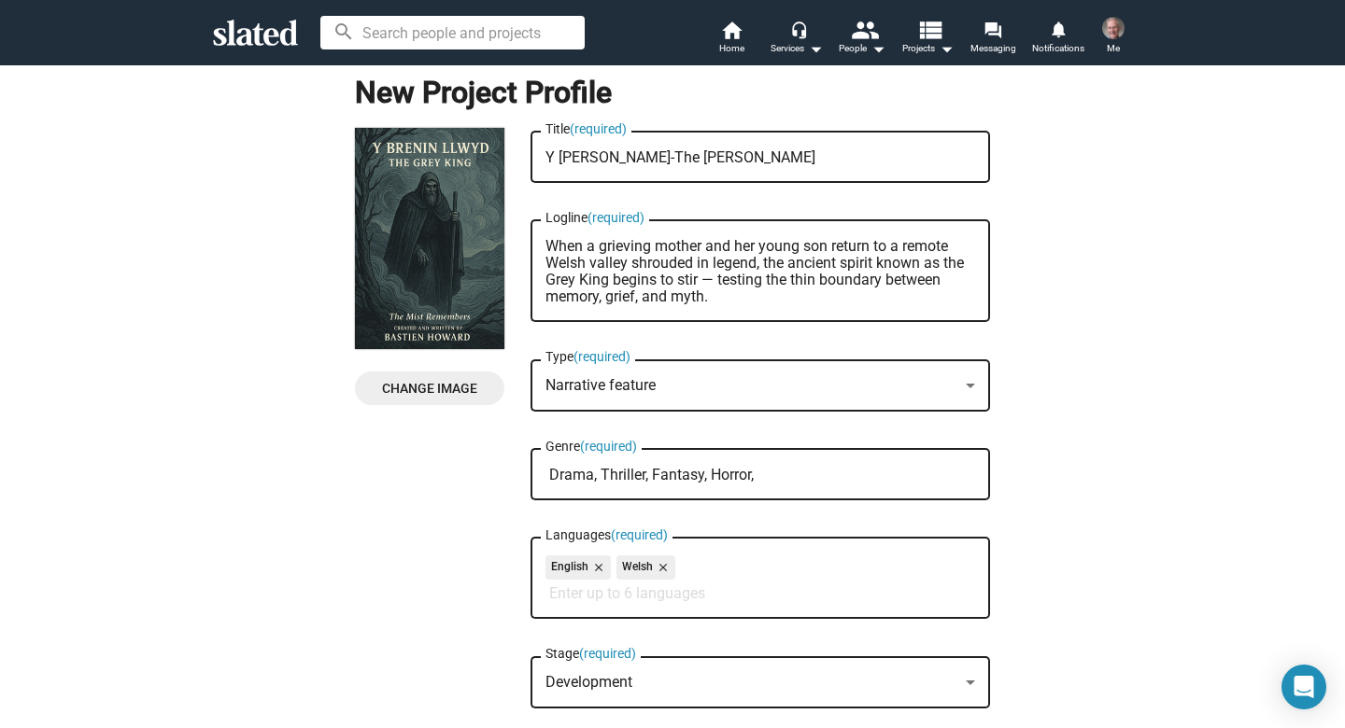
drag, startPoint x: 649, startPoint y: 475, endPoint x: 530, endPoint y: 478, distance: 118.6
click at [530, 478] on div "Drama, Thriller, Fantasy, Horror, Genre (required)" at bounding box center [759, 472] width 459 height 55
click at [658, 481] on input "Fantasy, Horror," at bounding box center [764, 475] width 430 height 17
type input "Fantasy,"
click at [1144, 629] on div "New Project Profile Change Image Change Image Y [PERSON_NAME]-The [PERSON_NAME]…" at bounding box center [672, 484] width 1367 height 882
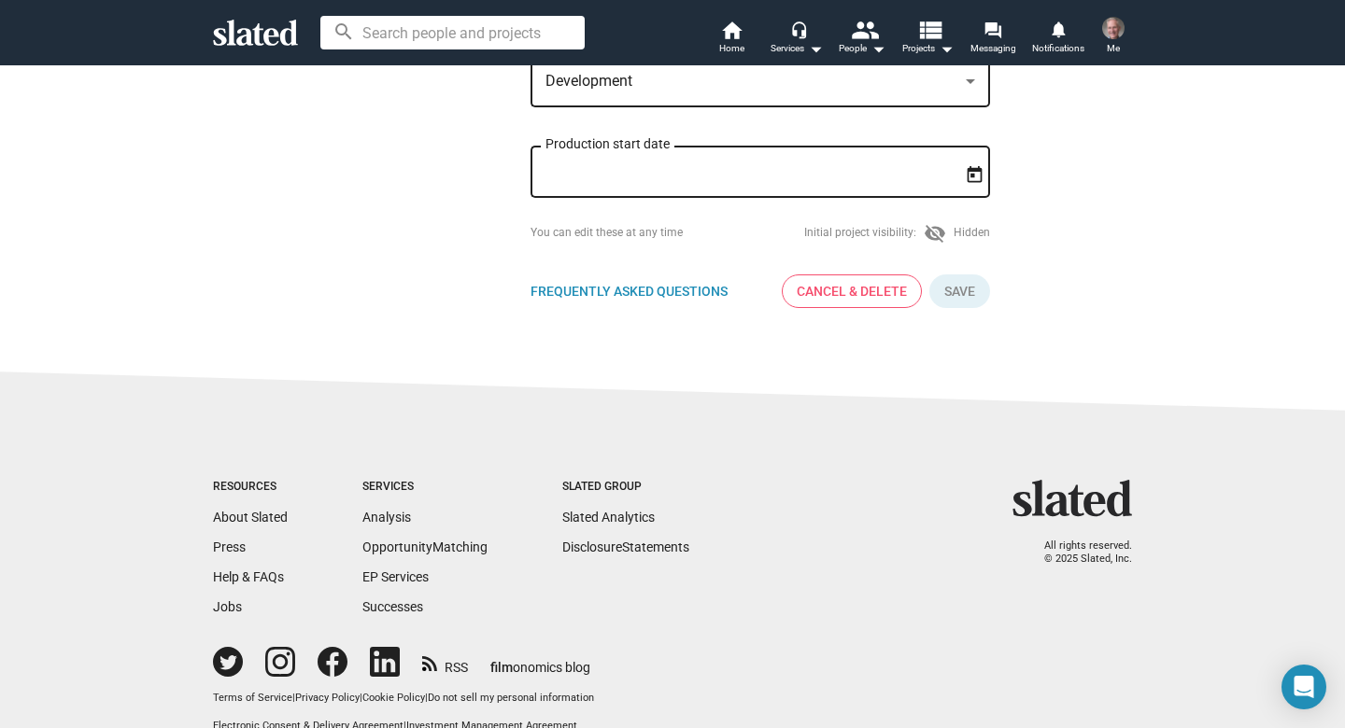
scroll to position [627, 0]
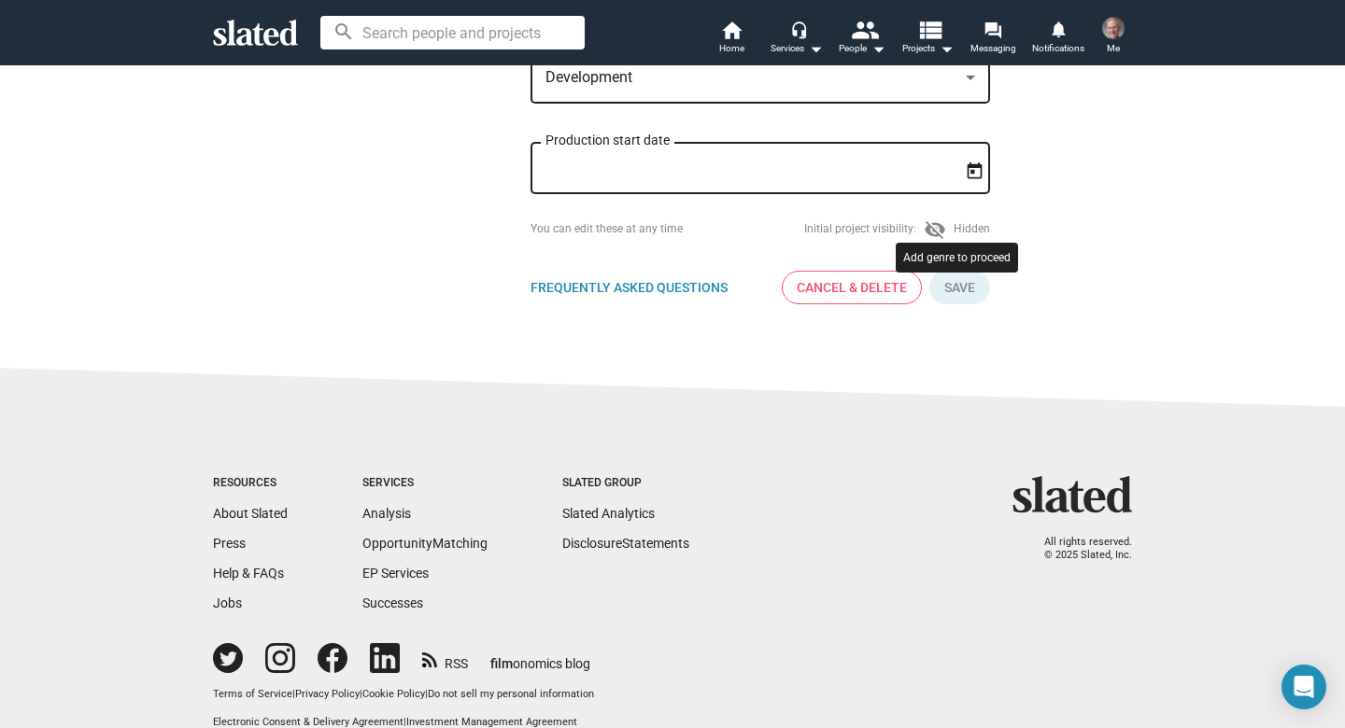
click at [959, 297] on button "Click here to validate form" at bounding box center [959, 288] width 61 height 34
click at [947, 260] on div "Add genre to proceed" at bounding box center [957, 258] width 122 height 30
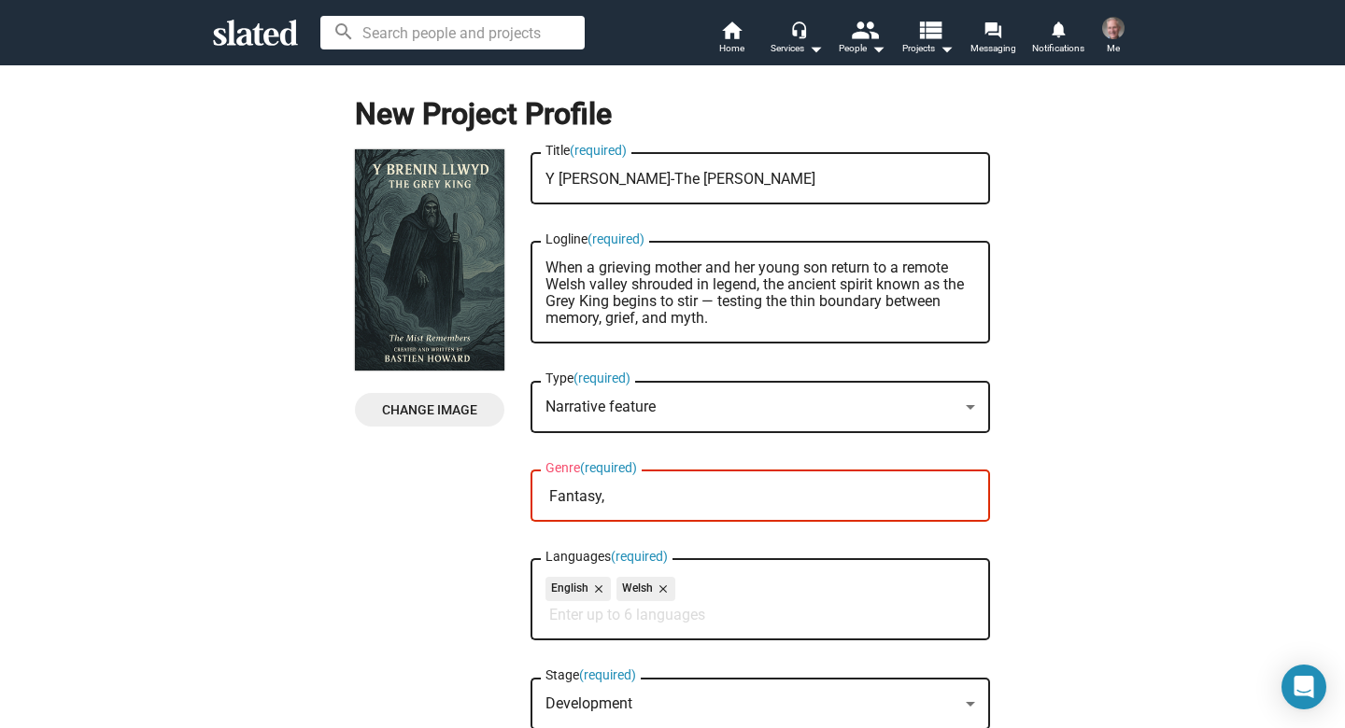
scroll to position [0, 0]
drag, startPoint x: 609, startPoint y: 502, endPoint x: 457, endPoint y: 491, distance: 152.6
click at [457, 491] on div "Change Image Change Image Y [PERSON_NAME]-The [PERSON_NAME] Title (required) Wh…" at bounding box center [672, 548] width 635 height 798
click at [567, 469] on div "Genre (required)" at bounding box center [760, 494] width 430 height 55
type input "Drama, Fantasy, Thriller"
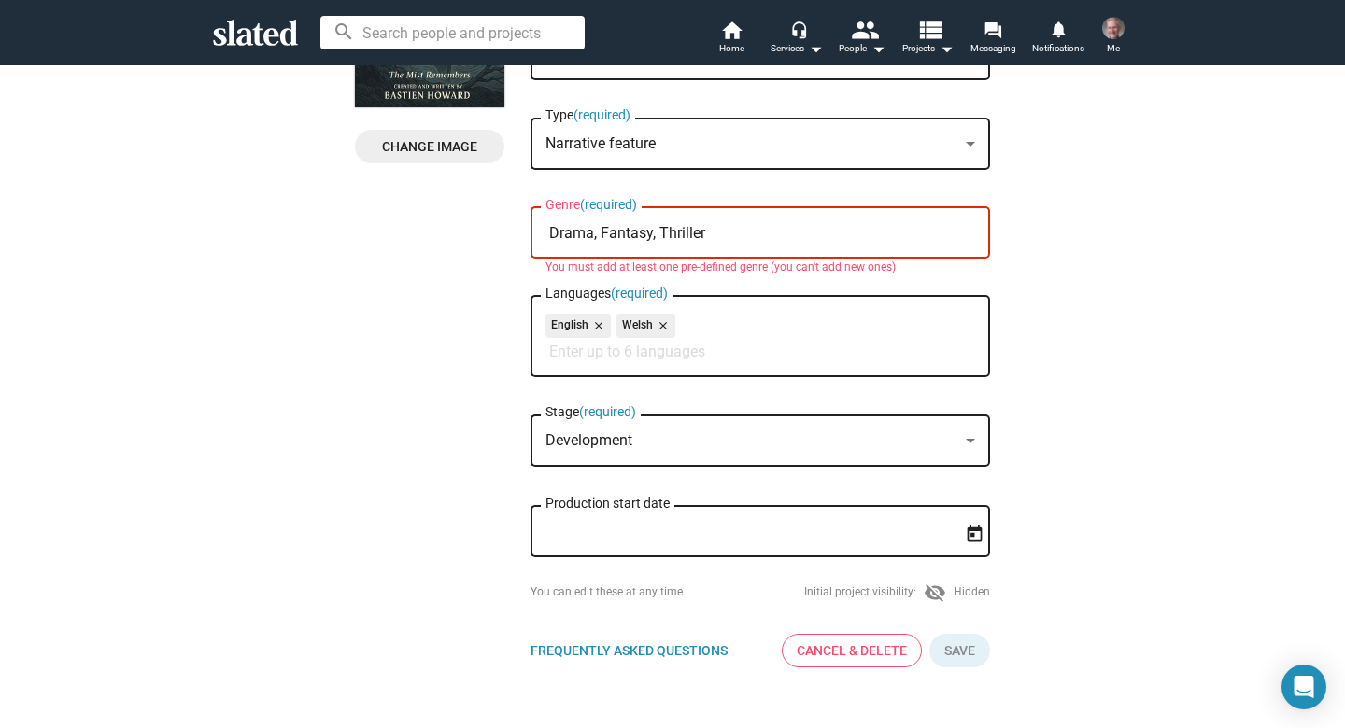
scroll to position [363, 0]
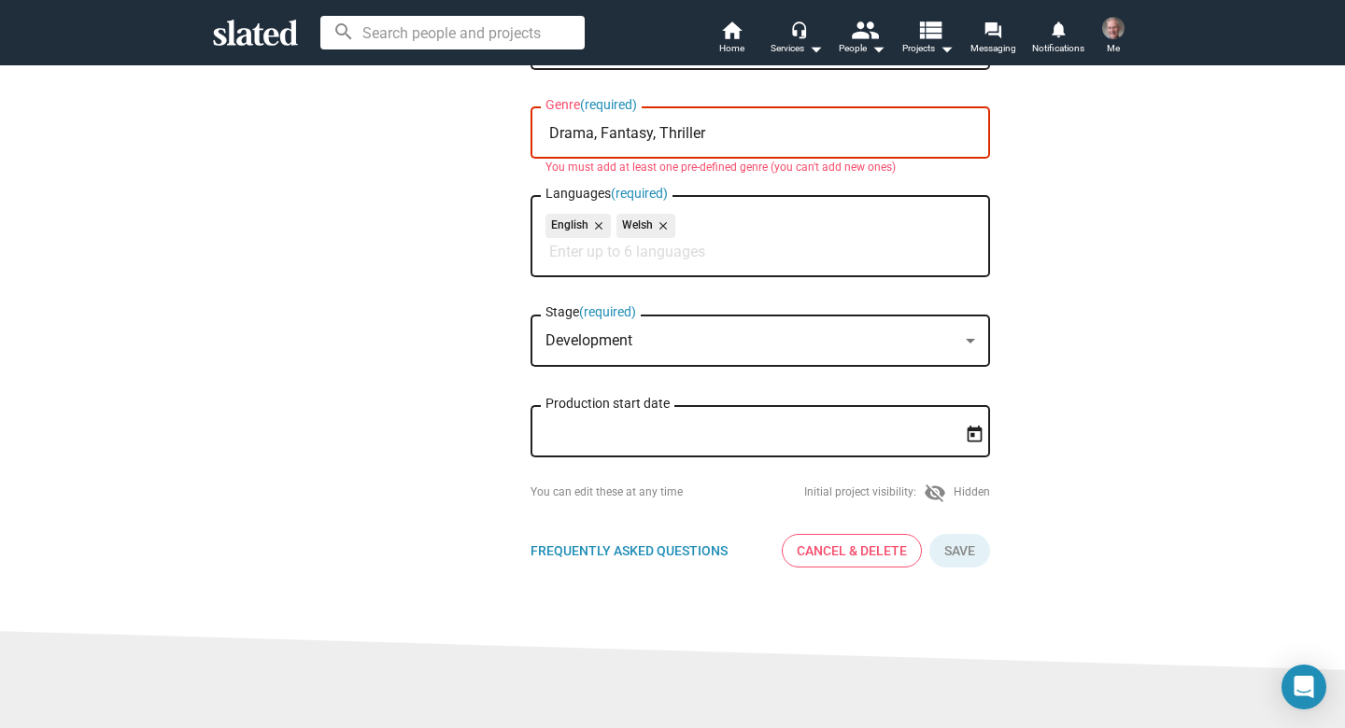
click at [720, 136] on input "Drama, Fantasy, Thriller" at bounding box center [764, 133] width 430 height 17
drag, startPoint x: 702, startPoint y: 134, endPoint x: 395, endPoint y: 143, distance: 307.4
click at [395, 143] on div "Change Image Change Image Y [PERSON_NAME]-The [PERSON_NAME] Title (required) Wh…" at bounding box center [672, 185] width 635 height 798
click at [572, 135] on input "Genre (required)" at bounding box center [764, 133] width 430 height 17
type input "8"
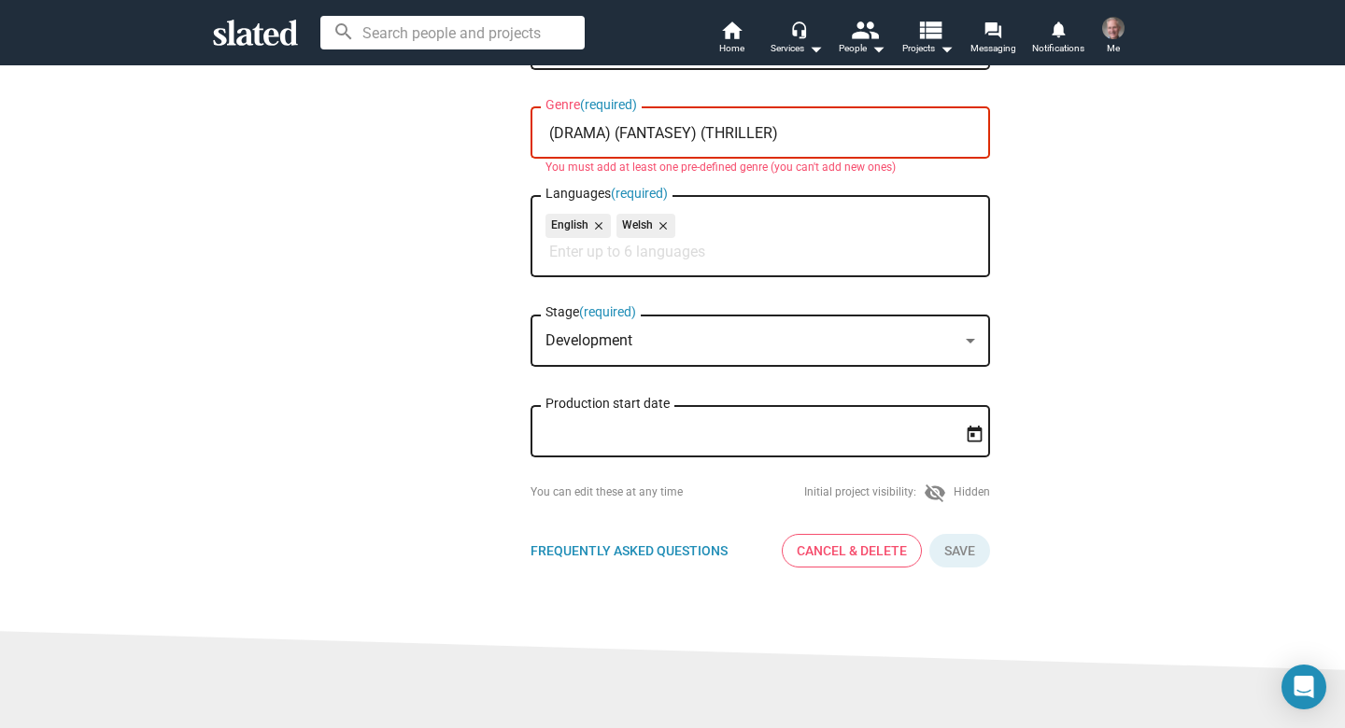
type input "(DRAMA) (FANTASEY) (THRILLER)"
click at [966, 555] on button "Click here to validate form" at bounding box center [959, 551] width 61 height 34
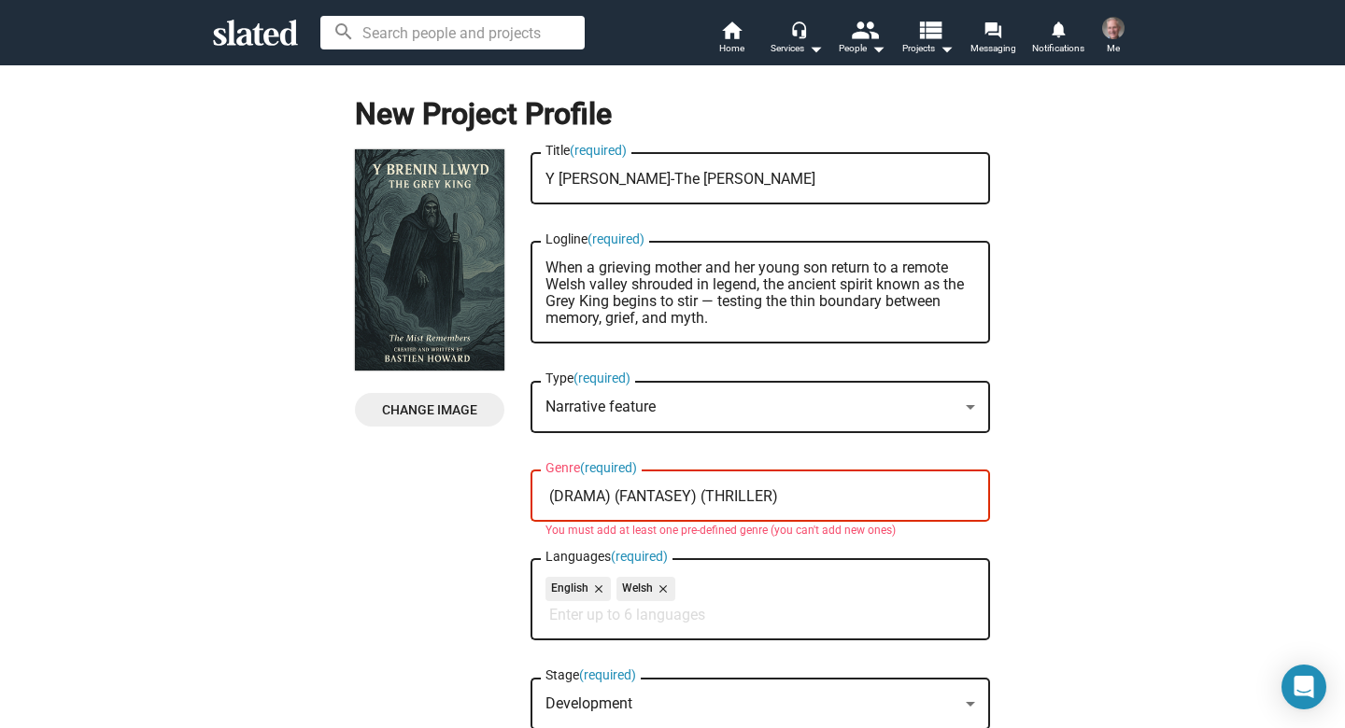
scroll to position [0, 0]
click at [787, 498] on input "(DRAMA) (FANTASEY) (THRILLER)" at bounding box center [764, 496] width 430 height 17
drag, startPoint x: 778, startPoint y: 499, endPoint x: 436, endPoint y: 487, distance: 342.0
click at [436, 487] on div "Change Image Change Image Y [PERSON_NAME]-The [PERSON_NAME] Title (required) Wh…" at bounding box center [672, 548] width 635 height 798
type input "(Fantasy)"
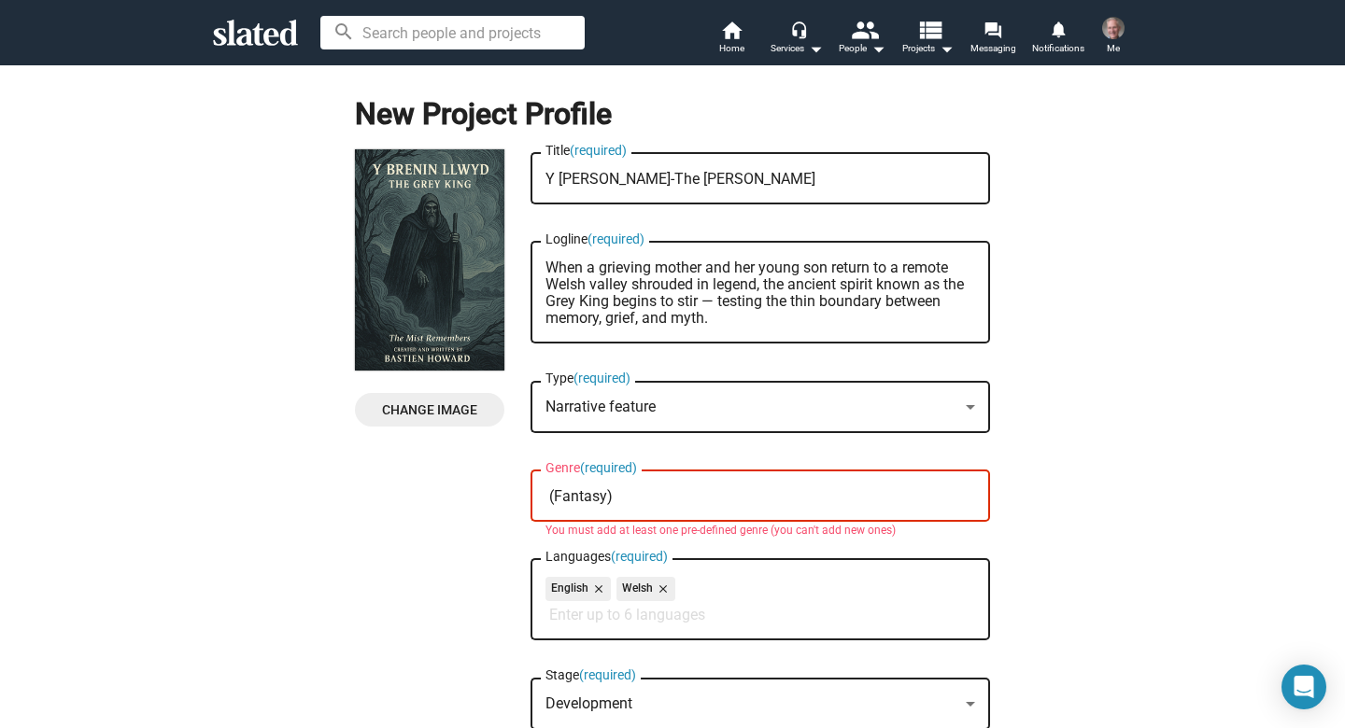
click at [975, 407] on div at bounding box center [970, 407] width 17 height 15
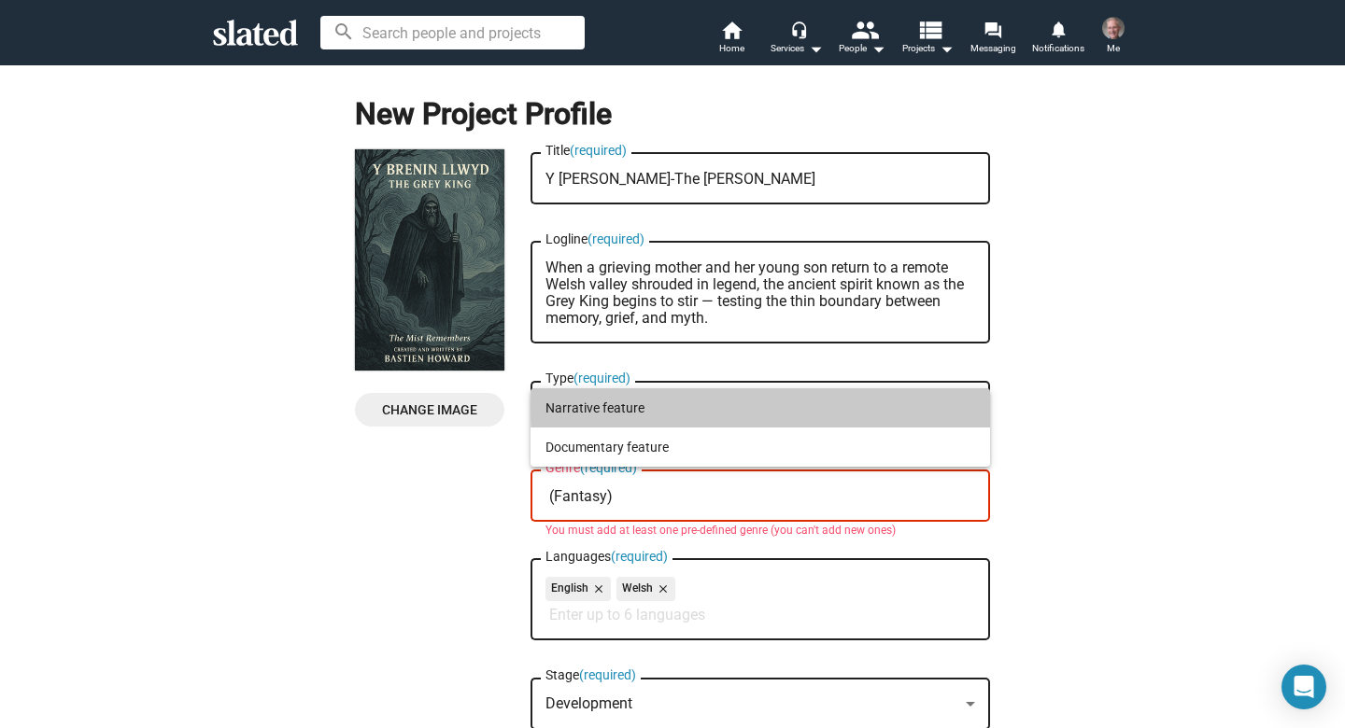
click at [975, 407] on mat-option "Narrative feature" at bounding box center [759, 408] width 459 height 39
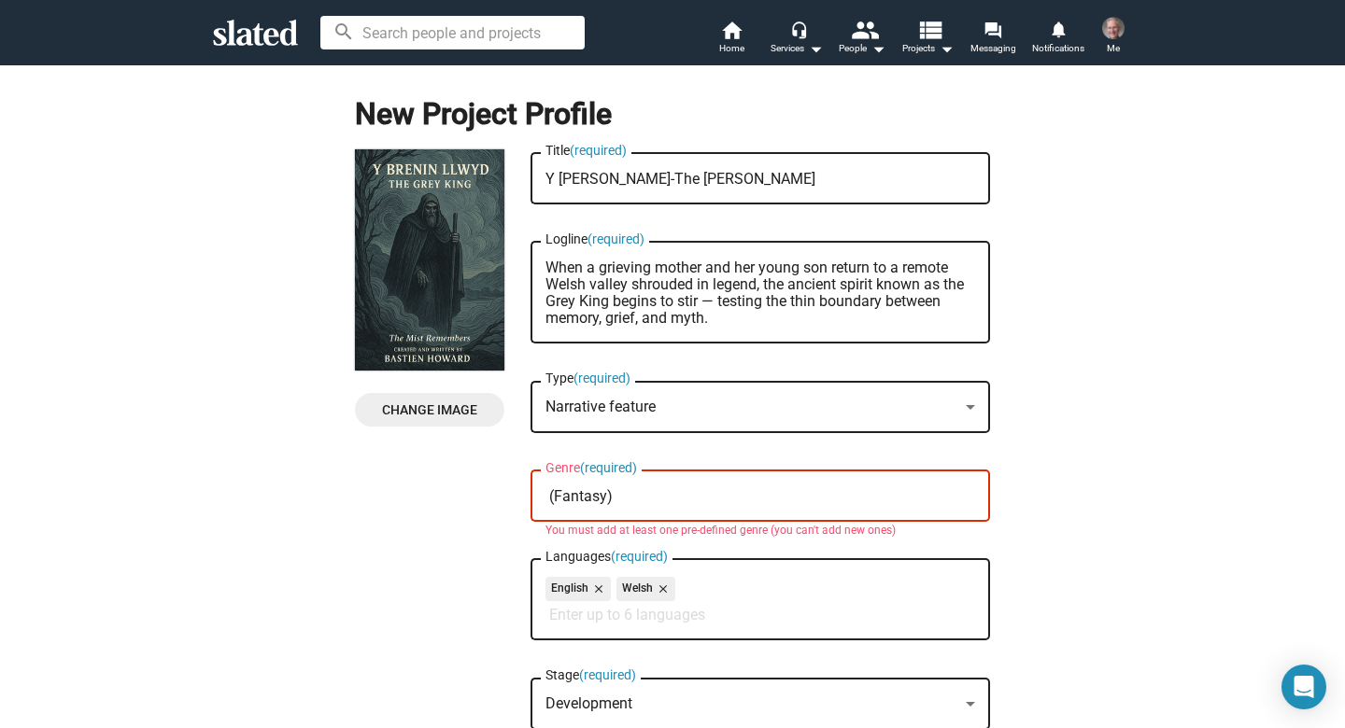
click at [657, 505] on input "(Fantasy)" at bounding box center [764, 496] width 430 height 17
drag, startPoint x: 618, startPoint y: 500, endPoint x: 479, endPoint y: 487, distance: 139.7
click at [479, 487] on div "Change Image Change Image Y [PERSON_NAME]-The [PERSON_NAME] Title (required) Wh…" at bounding box center [672, 548] width 635 height 798
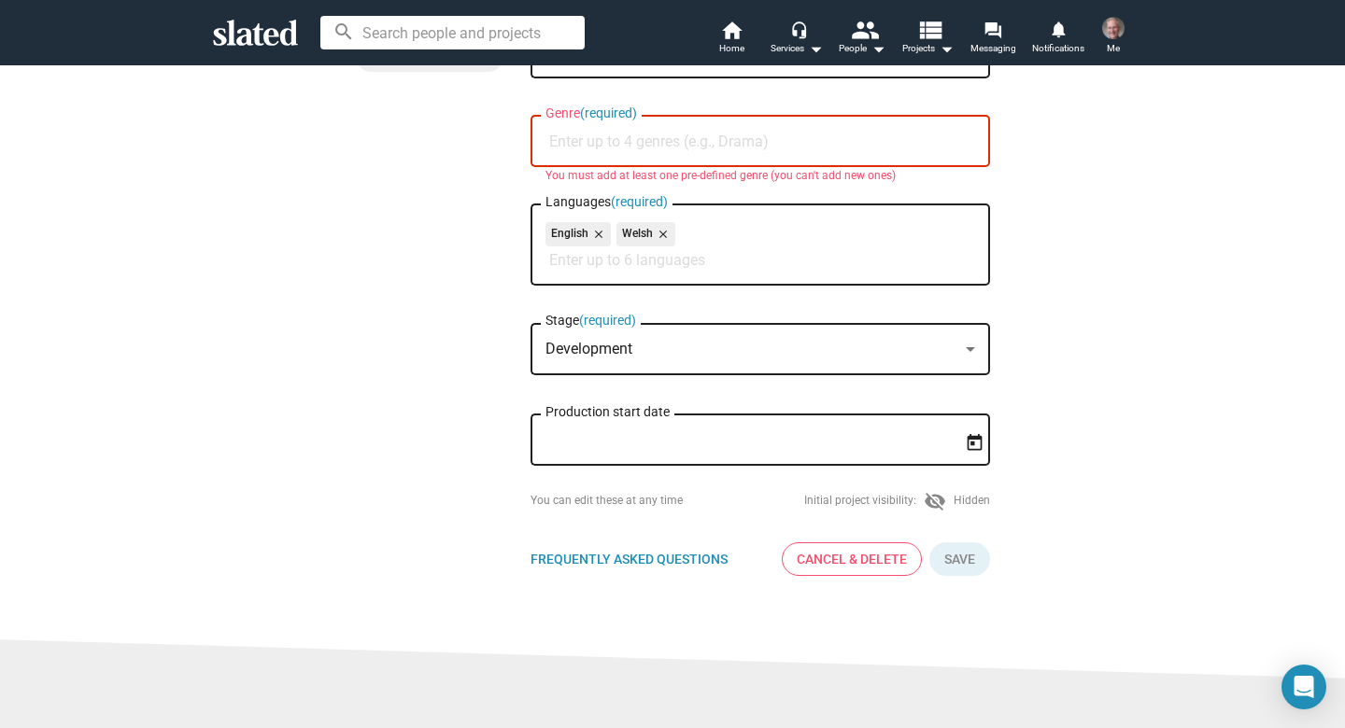
scroll to position [353, 0]
click at [670, 567] on span "Frequently Asked Questions" at bounding box center [628, 561] width 197 height 15
click at [451, 219] on div "Change Image Change Image Y [PERSON_NAME]-The [PERSON_NAME] Title (required) Wh…" at bounding box center [672, 195] width 635 height 798
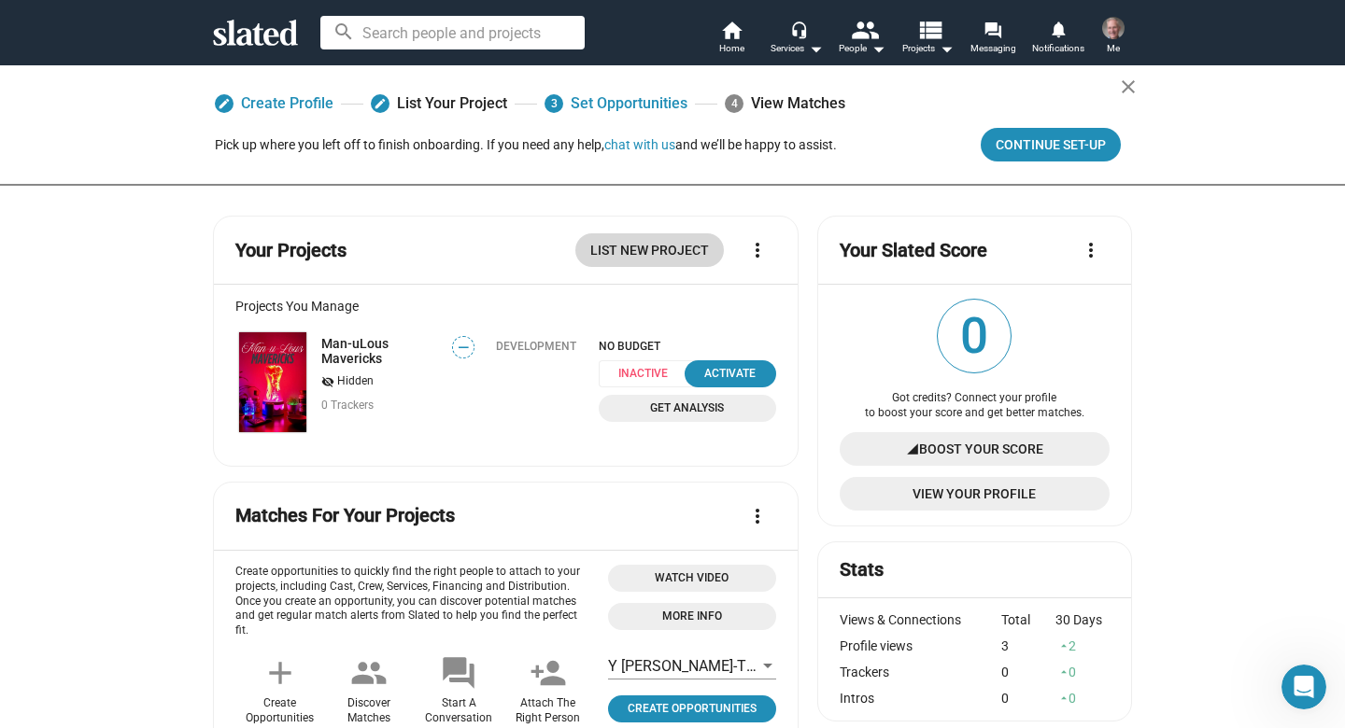
click at [644, 248] on span "List New Project" at bounding box center [649, 250] width 119 height 34
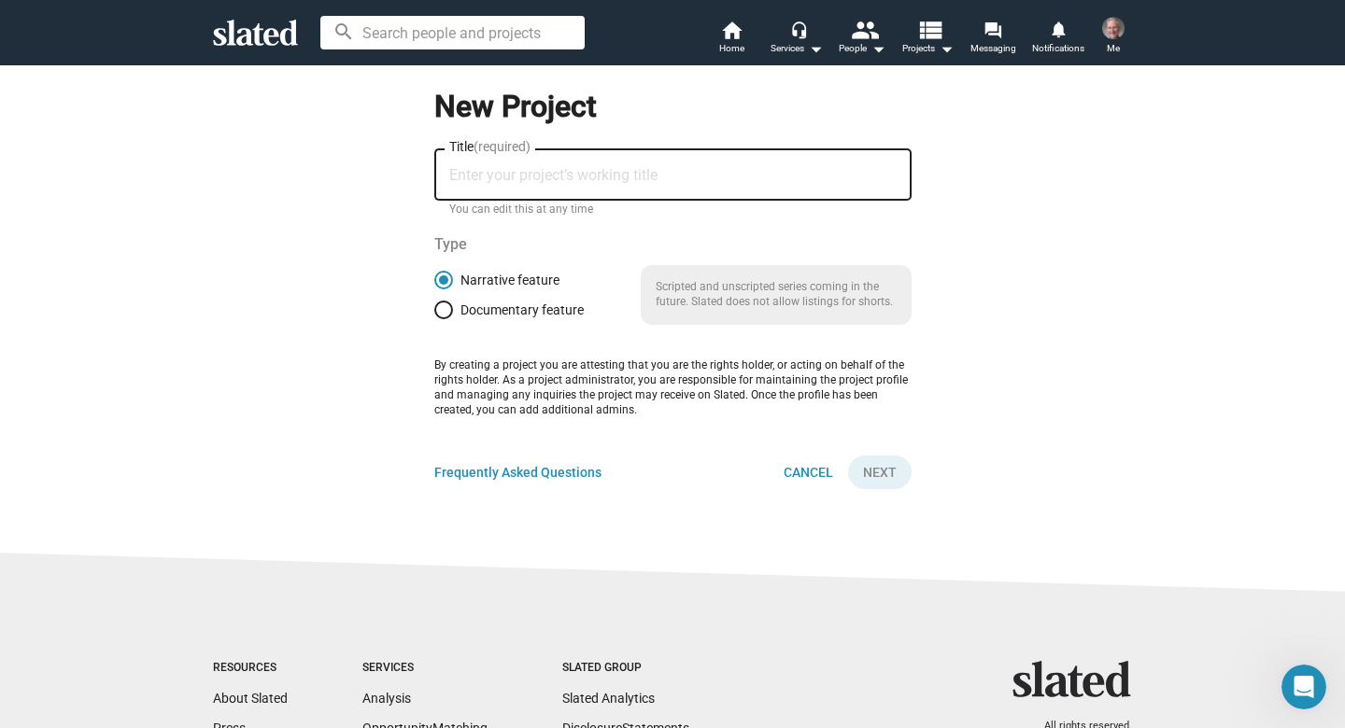
click at [524, 187] on div "Title (required)" at bounding box center [672, 173] width 447 height 55
paste input "When a grieving mother and her young son return to a remote Welsh valley shroud…"
drag, startPoint x: 897, startPoint y: 174, endPoint x: 439, endPoint y: 176, distance: 457.6
click at [435, 176] on div "When a grieving mother and her young son return to a remote Welsh valley shroud…" at bounding box center [672, 173] width 477 height 55
drag, startPoint x: 446, startPoint y: 175, endPoint x: 546, endPoint y: 178, distance: 100.0
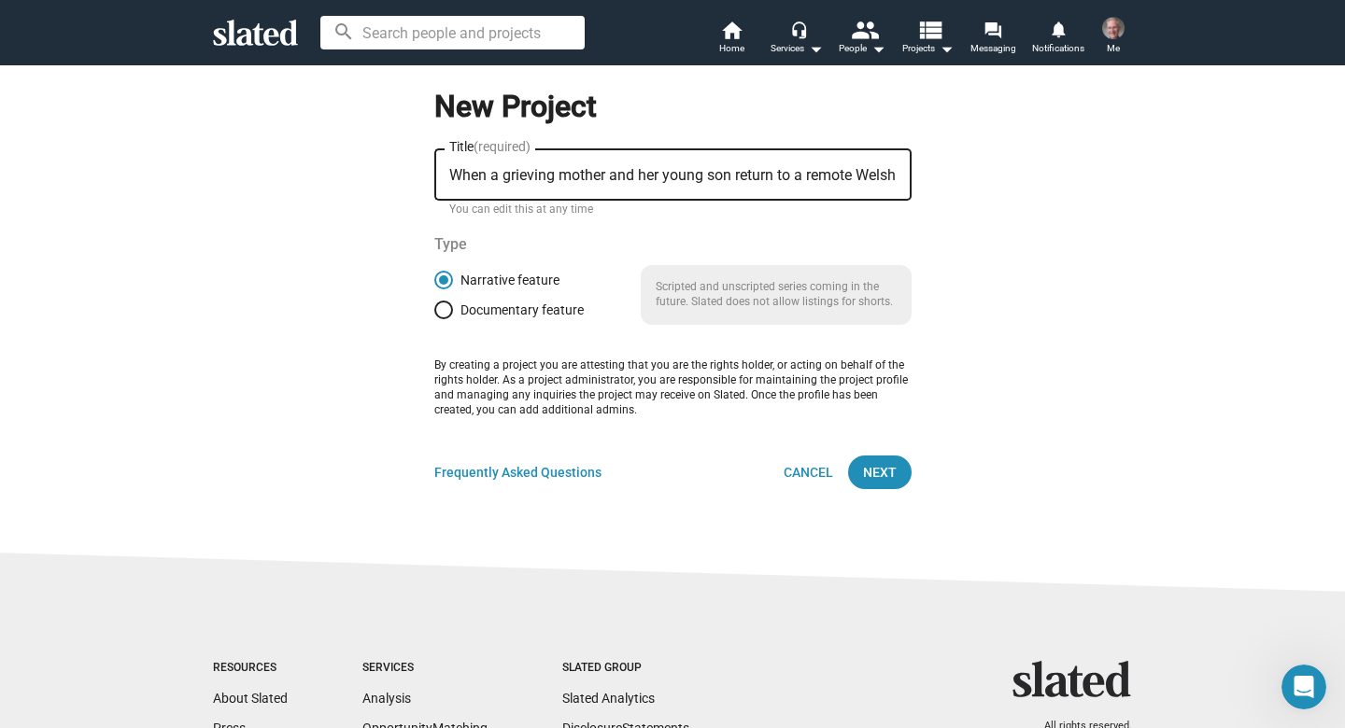
click at [546, 178] on div "When a grieving mother and her young son return to a remote Welsh valley shroud…" at bounding box center [672, 173] width 477 height 55
drag, startPoint x: 539, startPoint y: 176, endPoint x: 1132, endPoint y: 187, distance: 593.1
click at [1132, 187] on div "New Project When a grieving mother and her young son return to a remote Welsh v…" at bounding box center [672, 284] width 956 height 440
type input "W"
click at [1148, 331] on div "New Project Title (required) You can edit this at any time Type Narrative featu…" at bounding box center [672, 284] width 956 height 440
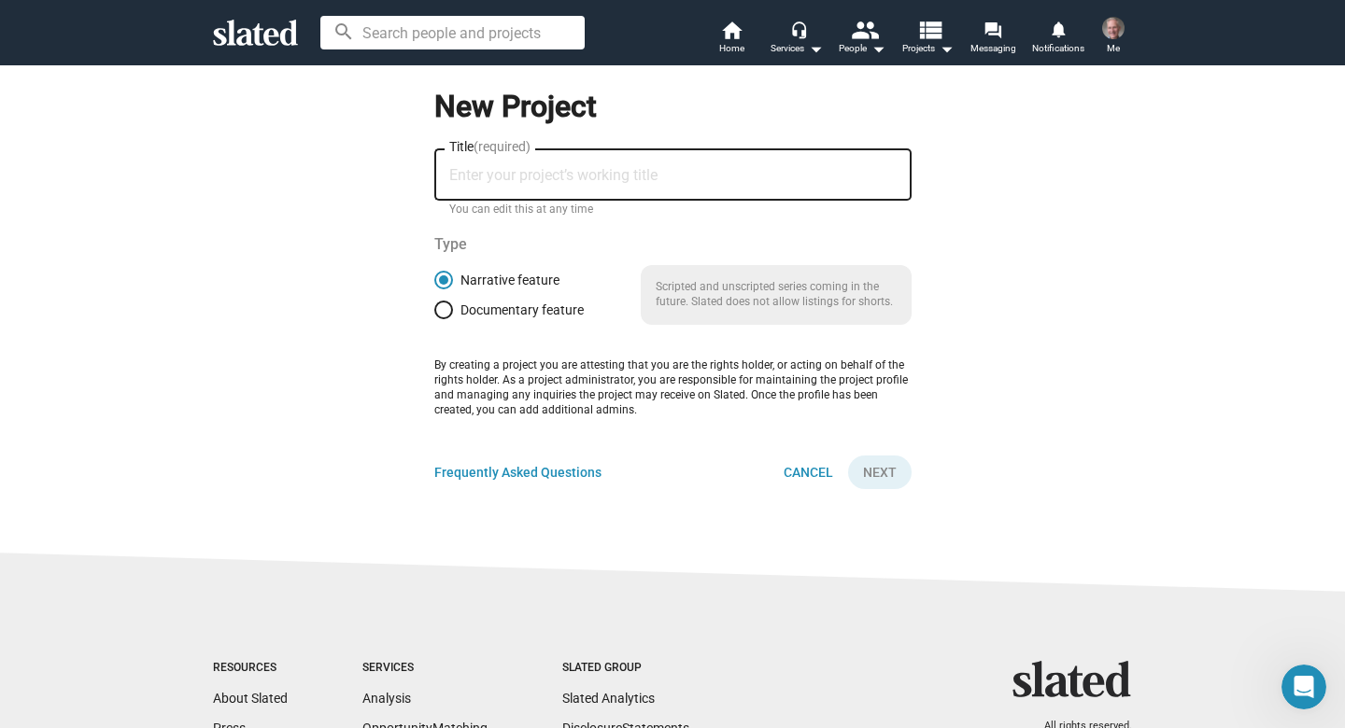
click at [463, 167] on input "Title (required)" at bounding box center [672, 175] width 447 height 17
paste input "Y [PERSON_NAME]-The [PERSON_NAME]"
type input "Y [PERSON_NAME]-The [PERSON_NAME]"
click at [884, 466] on span "Next" at bounding box center [880, 473] width 34 height 34
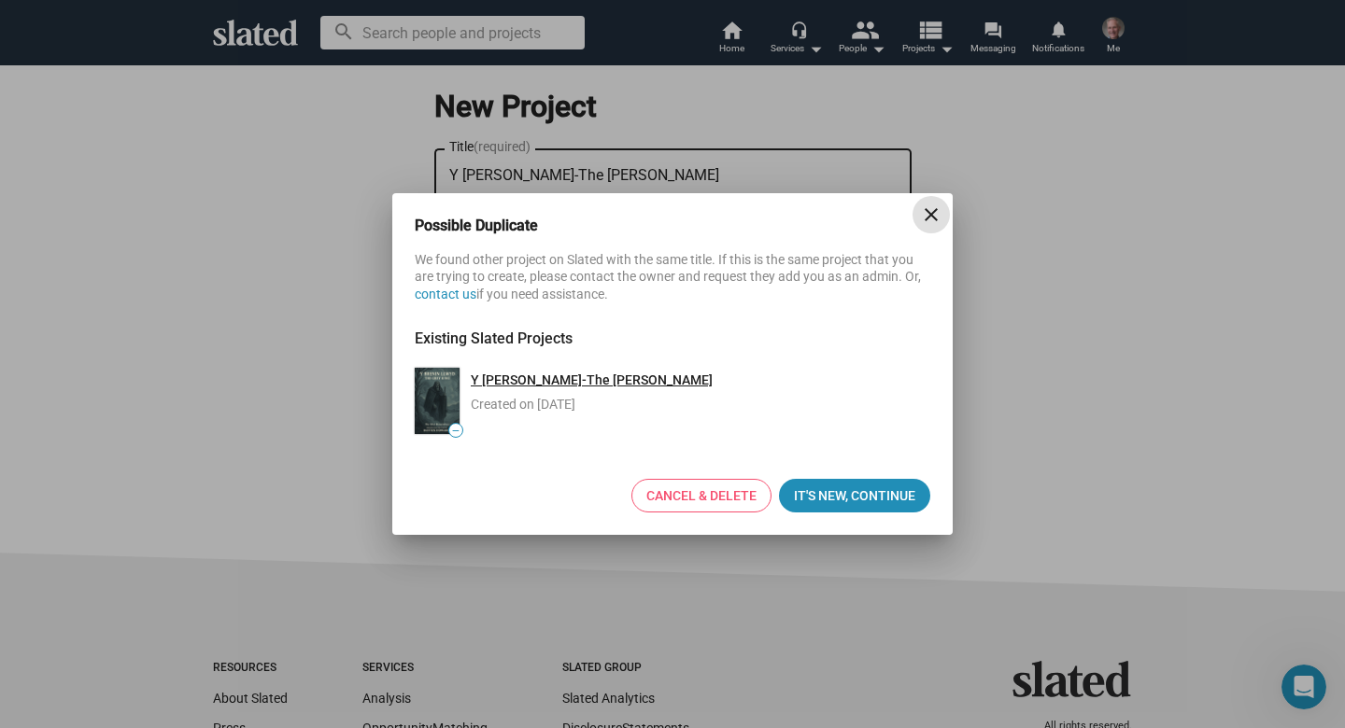
click at [533, 381] on link "Y [PERSON_NAME]-The [PERSON_NAME]" at bounding box center [592, 380] width 242 height 15
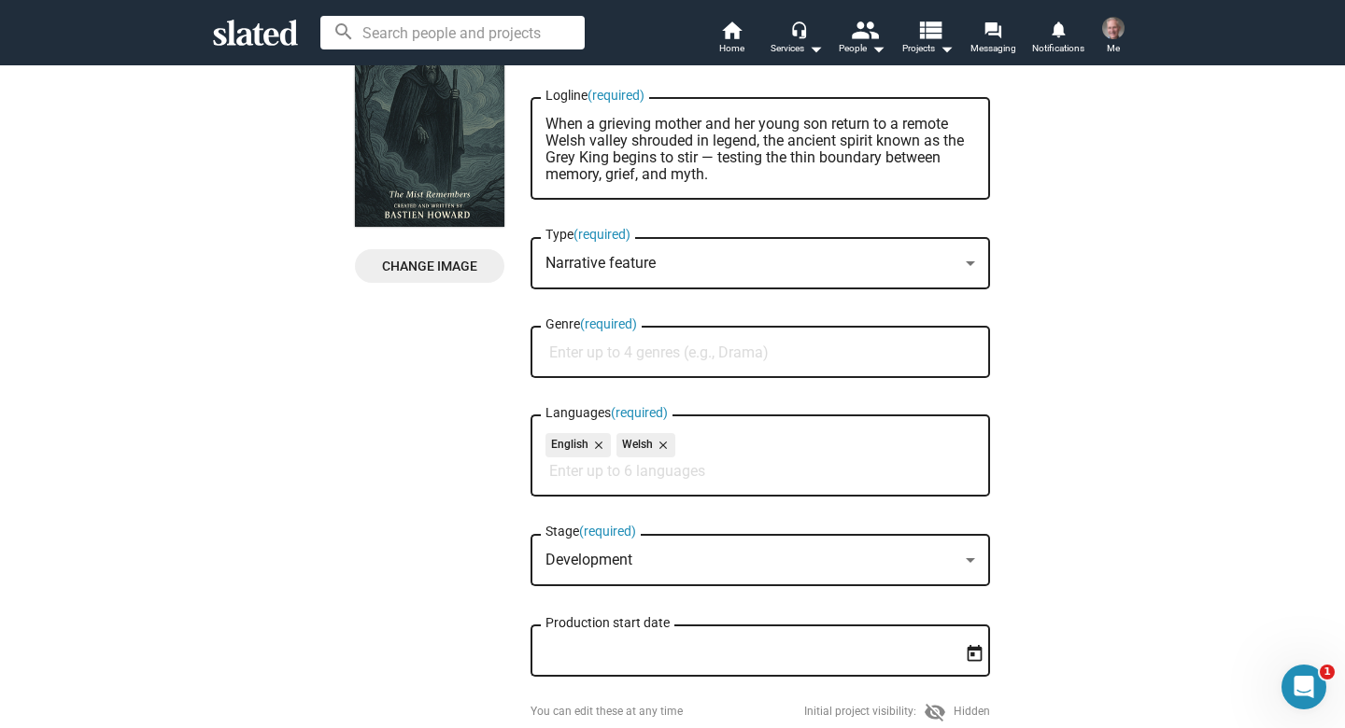
scroll to position [142, 0]
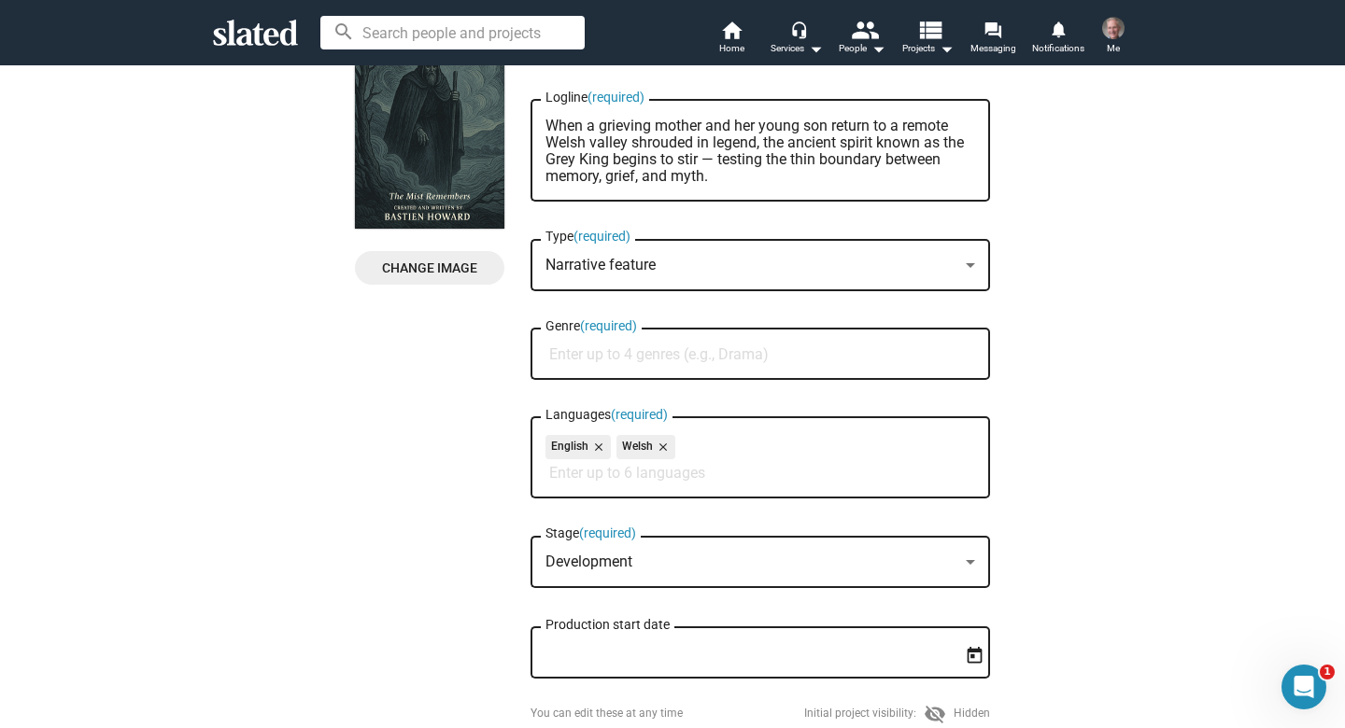
click at [709, 357] on input "Genre (required)" at bounding box center [764, 354] width 430 height 17
click at [1299, 679] on icon "Open Intercom Messenger" at bounding box center [1301, 685] width 31 height 31
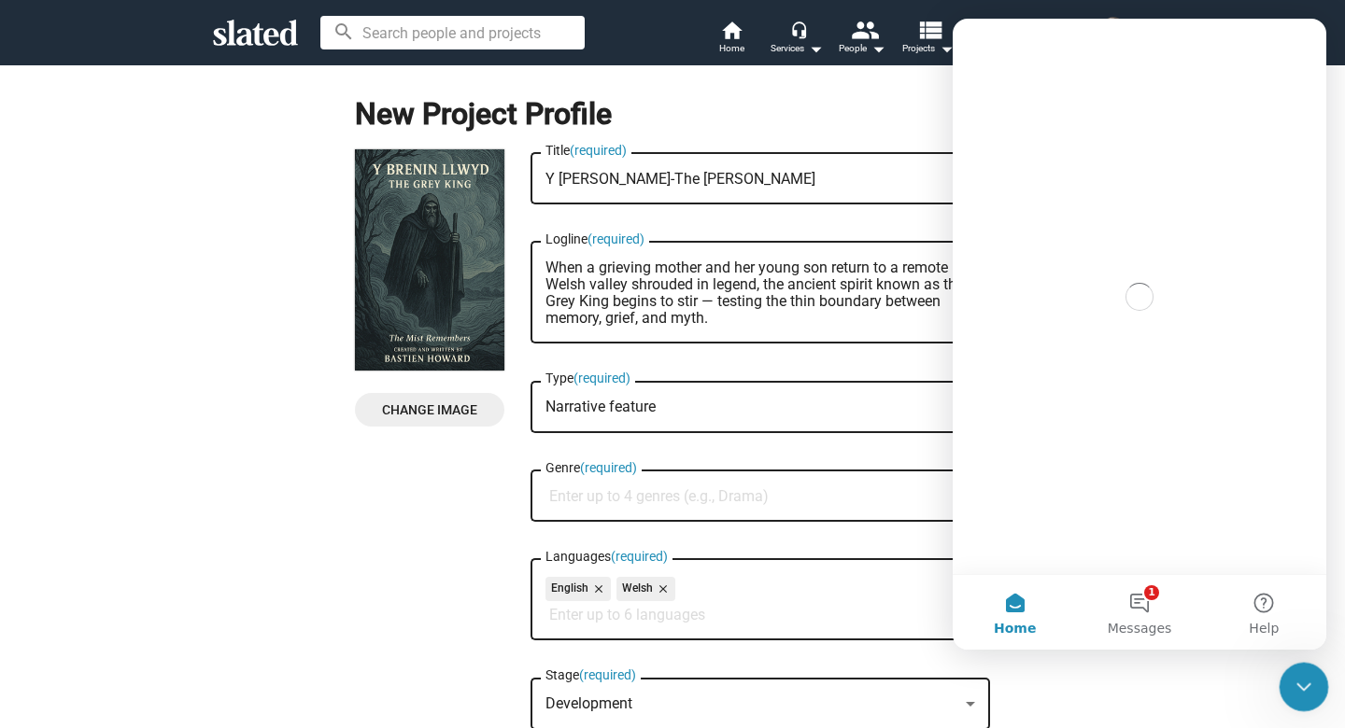
scroll to position [0, 0]
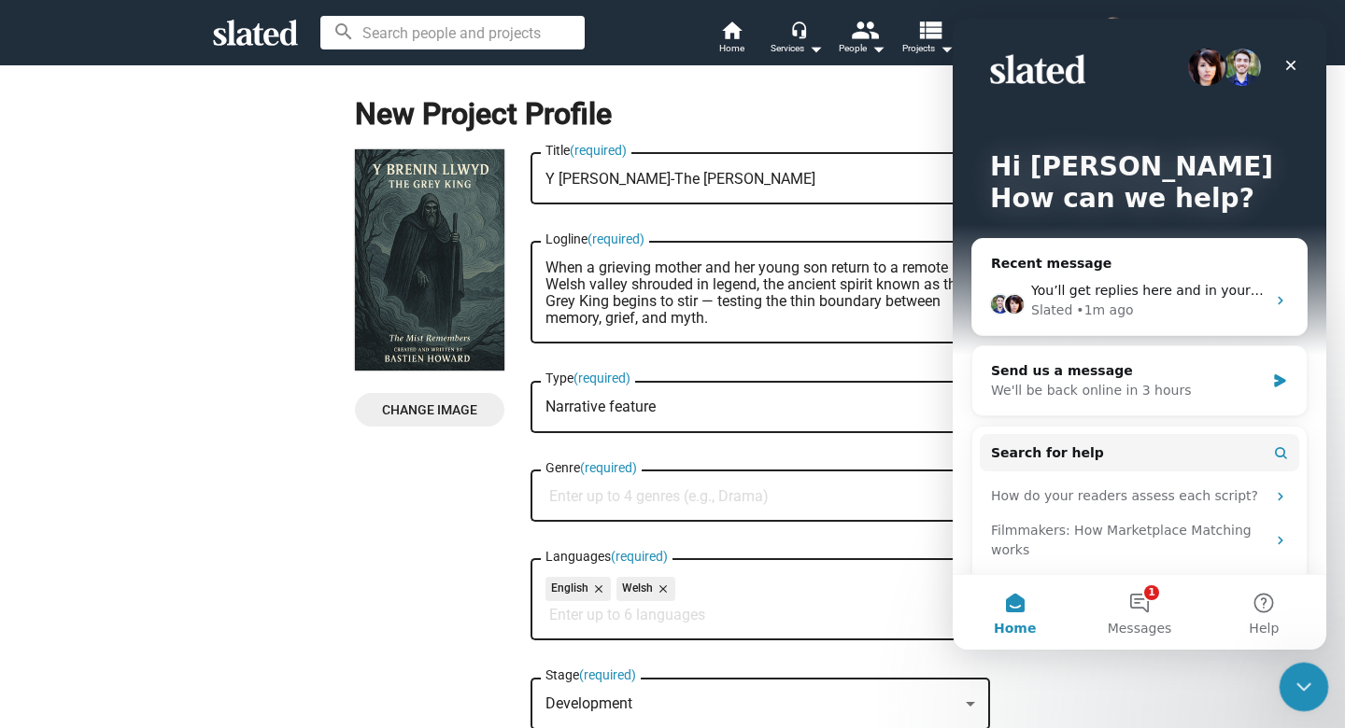
click at [1294, 685] on icon "Close Intercom Messenger" at bounding box center [1301, 684] width 22 height 22
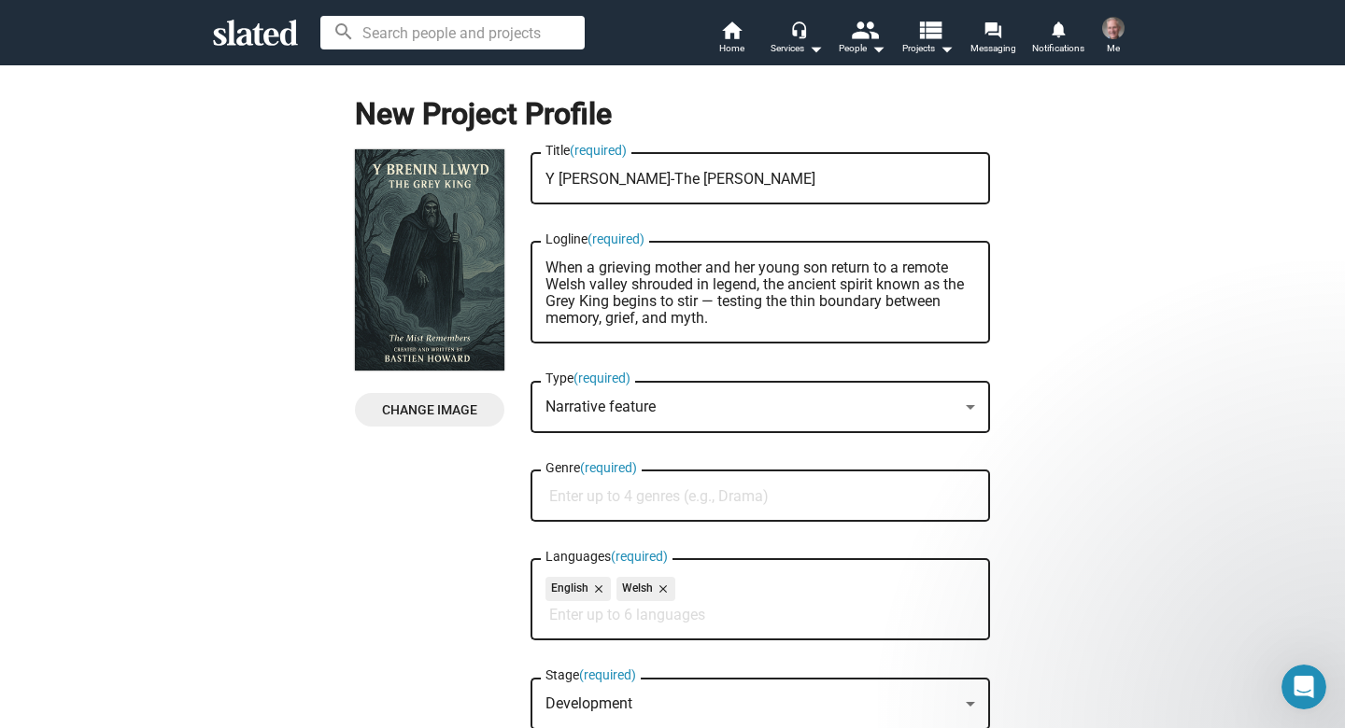
click at [628, 500] on input "Genre (required)" at bounding box center [764, 496] width 430 height 17
type input "Drama. Fantasy. Thriller."
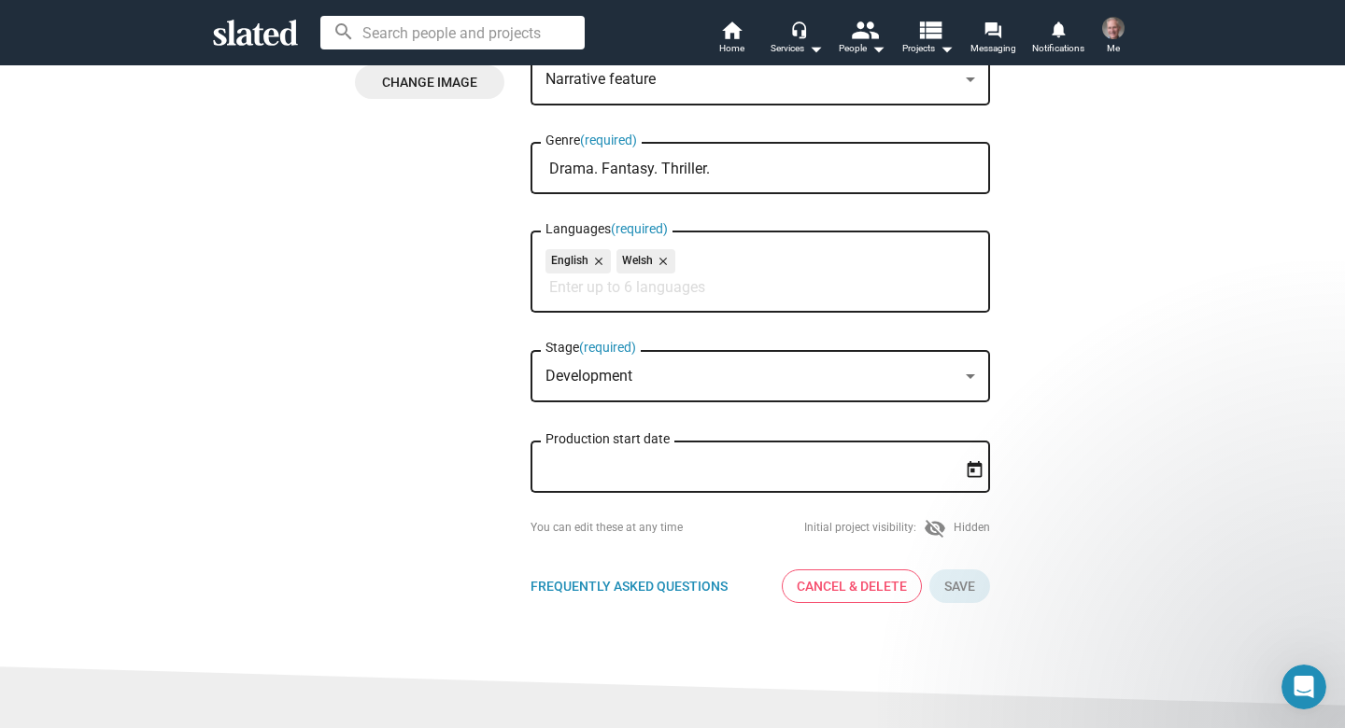
scroll to position [368, 0]
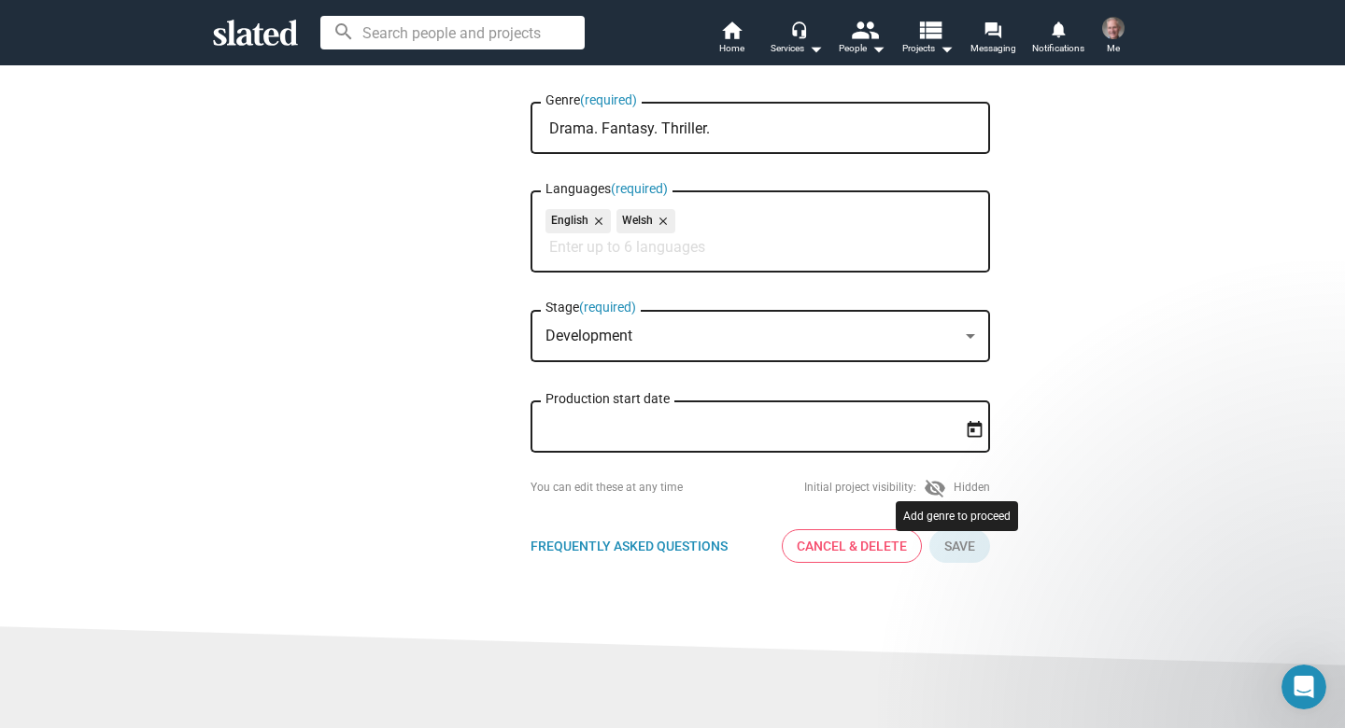
click at [961, 551] on button "Click here to validate form" at bounding box center [959, 547] width 61 height 34
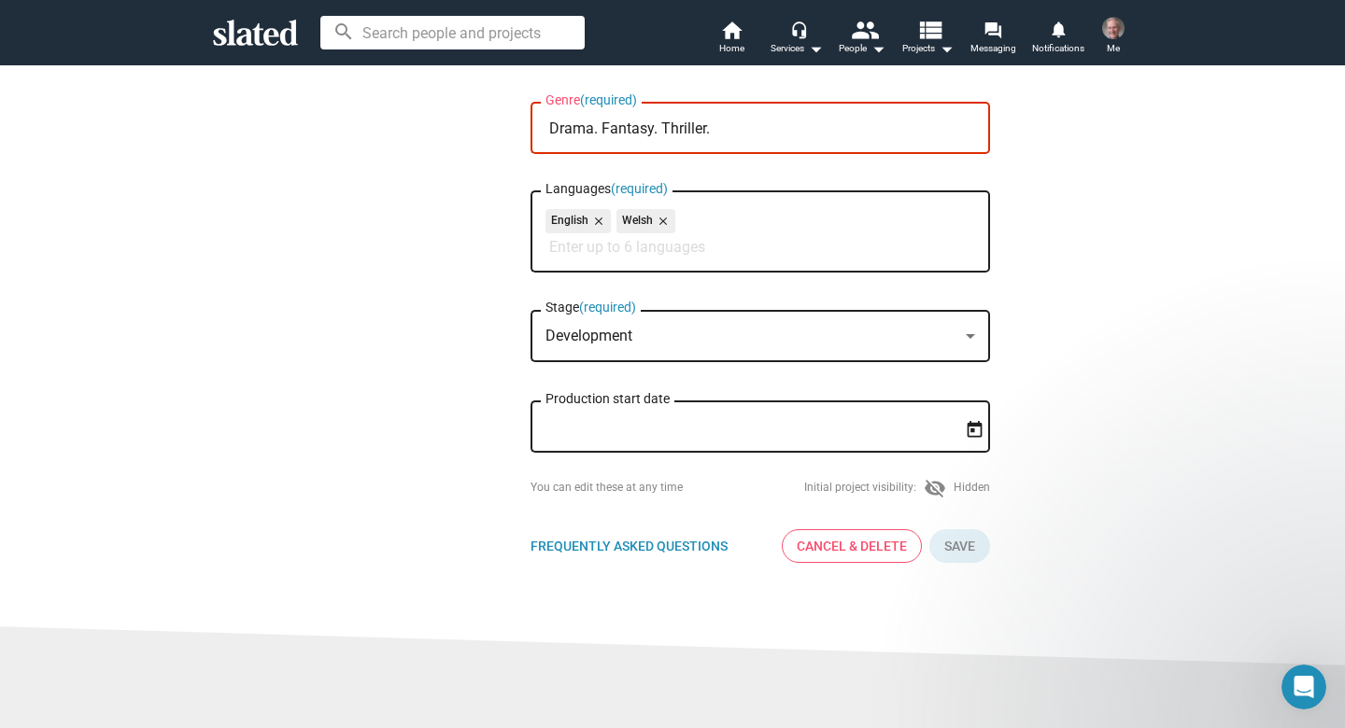
click at [936, 492] on mat-icon "visibility_off" at bounding box center [935, 488] width 22 height 22
click at [969, 495] on div "Initial project visibility: visibility_off Hidden" at bounding box center [897, 488] width 186 height 22
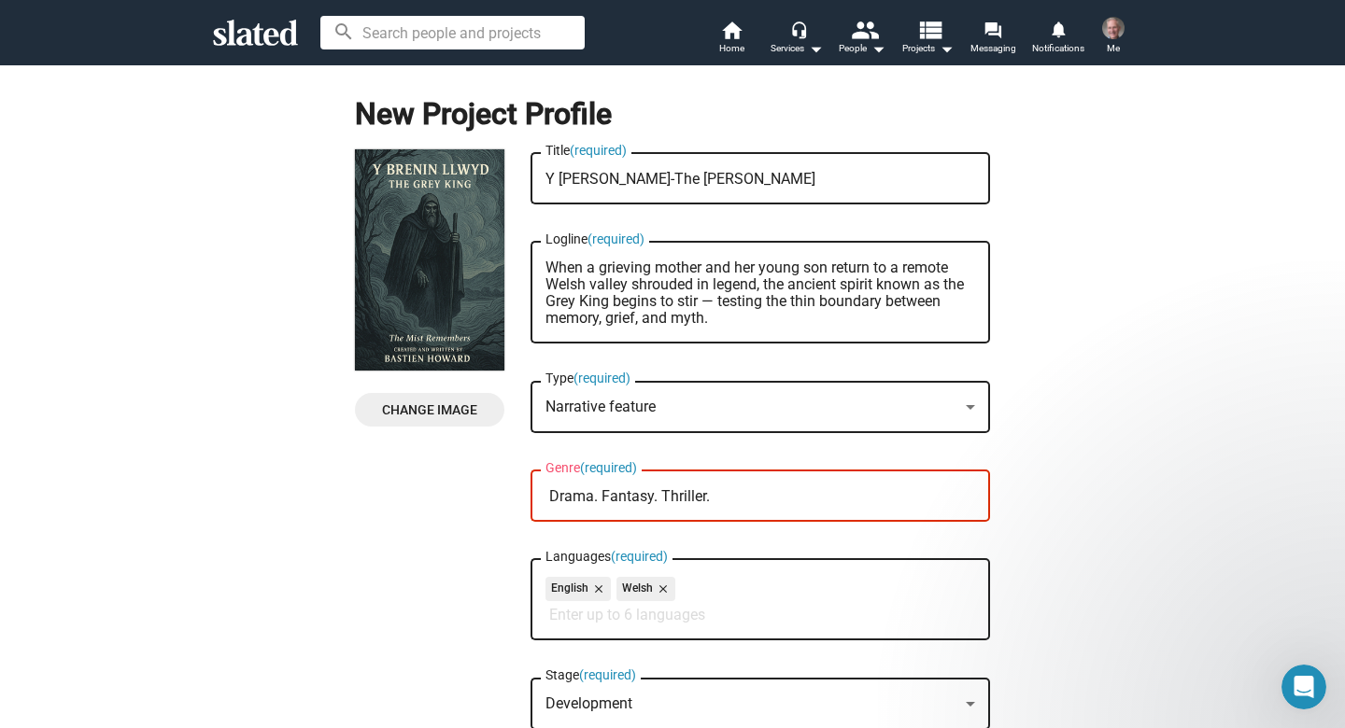
scroll to position [0, 0]
click at [734, 34] on mat-icon "home" at bounding box center [731, 30] width 22 height 22
